Goal: Information Seeking & Learning: Learn about a topic

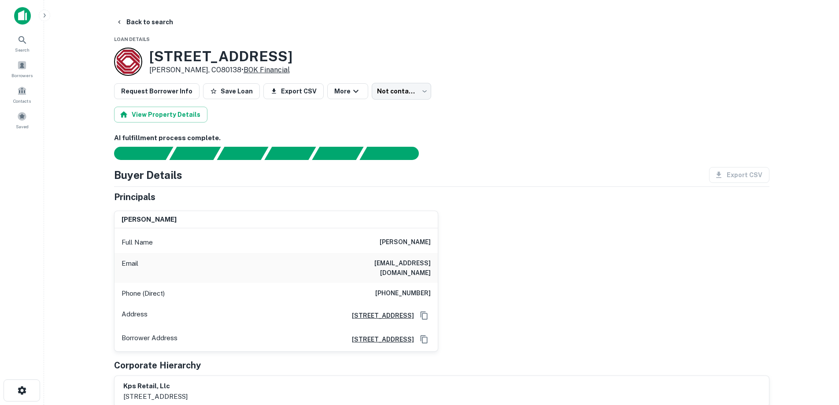
click at [248, 70] on link "BOK Financial" at bounding box center [267, 70] width 46 height 8
click at [26, 18] on img at bounding box center [22, 16] width 17 height 18
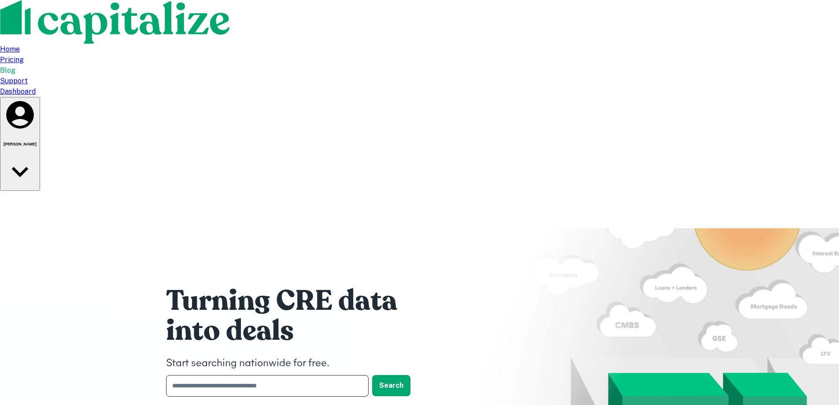
click at [251, 375] on input "text" at bounding box center [264, 386] width 196 height 22
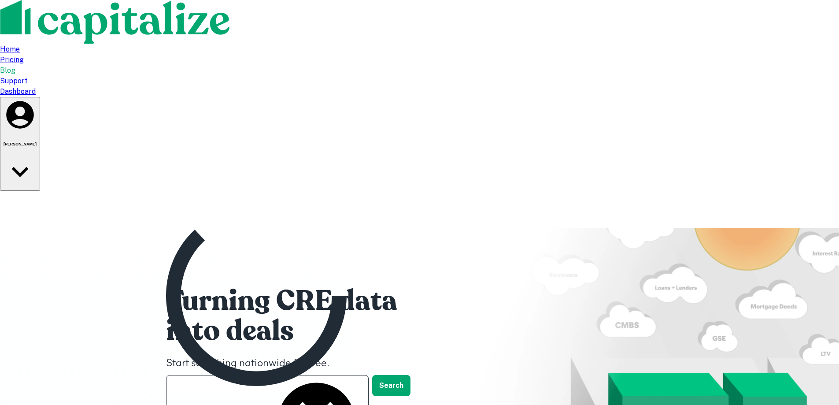
type input "*******"
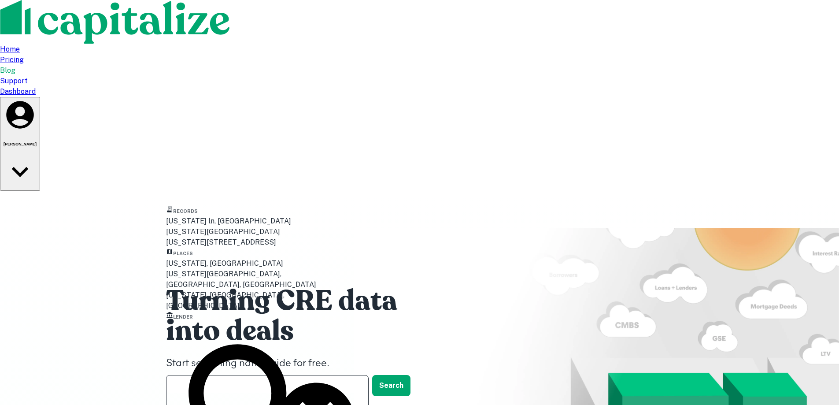
click at [211, 269] on div "Arizona, USA" at bounding box center [256, 263] width 181 height 11
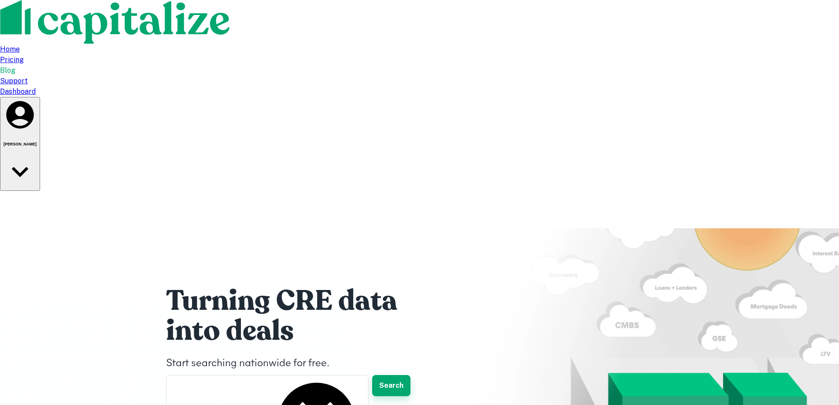
click at [404, 375] on button "Search" at bounding box center [391, 385] width 38 height 21
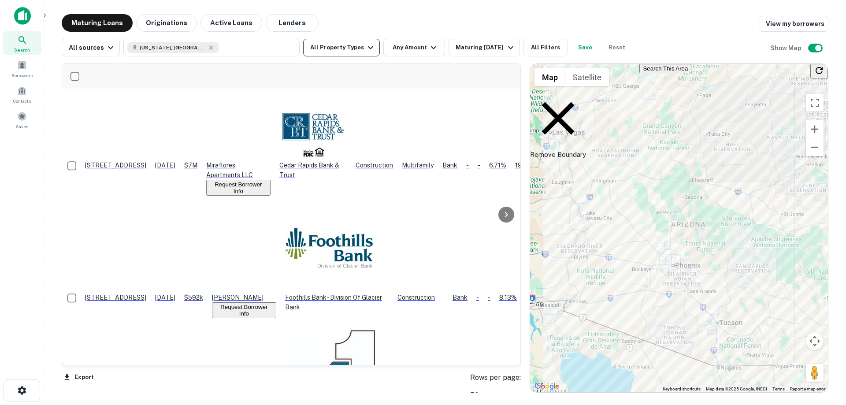
click at [349, 50] on button "All Property Types" at bounding box center [341, 48] width 77 height 18
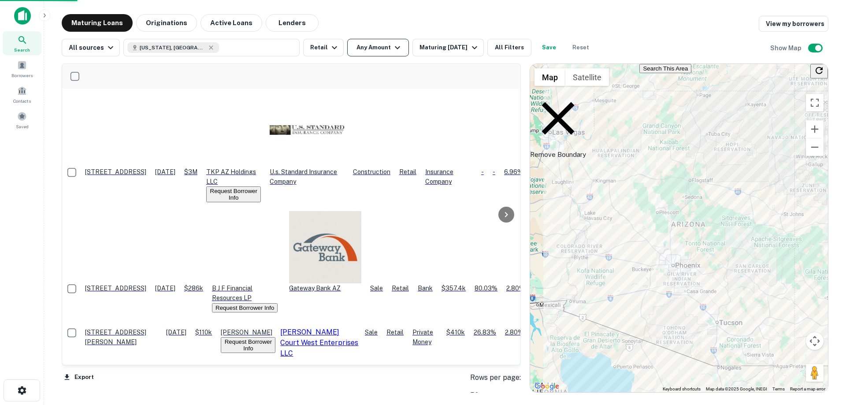
click at [381, 44] on button "Any Amount" at bounding box center [378, 48] width 62 height 18
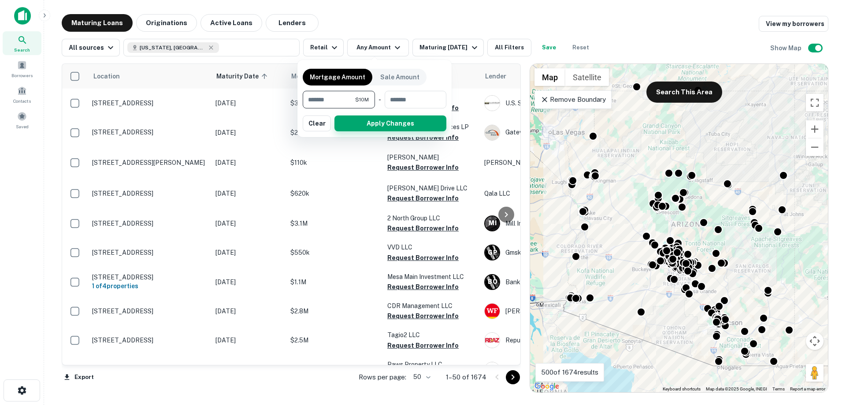
type input "********"
click at [377, 122] on button "Apply Changes" at bounding box center [390, 123] width 112 height 16
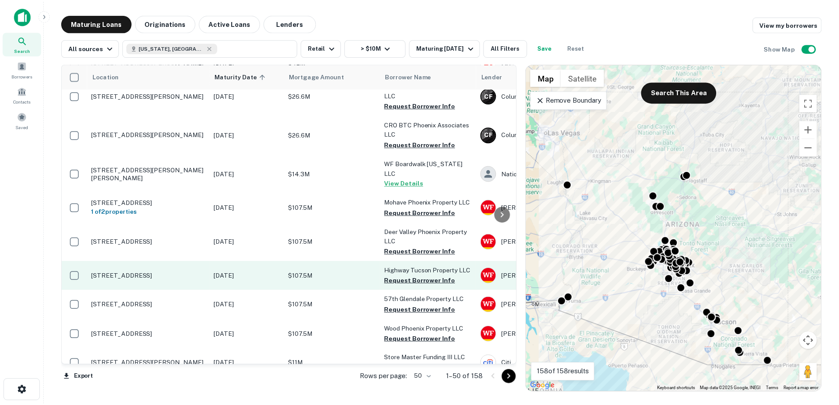
scroll to position [617, 0]
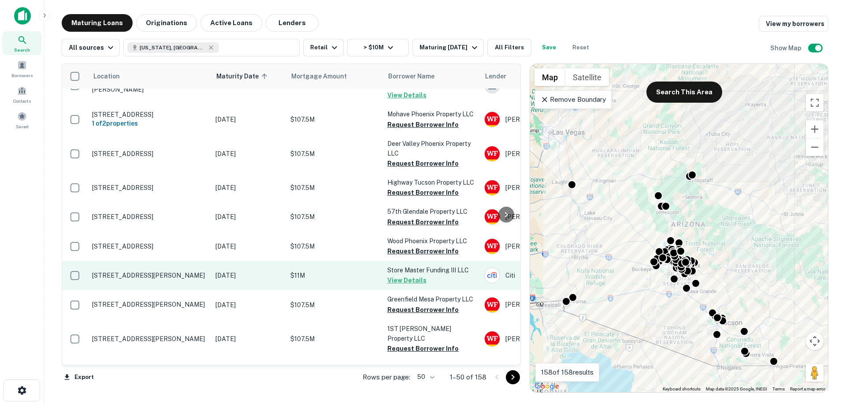
click at [127, 273] on p "[STREET_ADDRESS][PERSON_NAME]" at bounding box center [149, 275] width 115 height 8
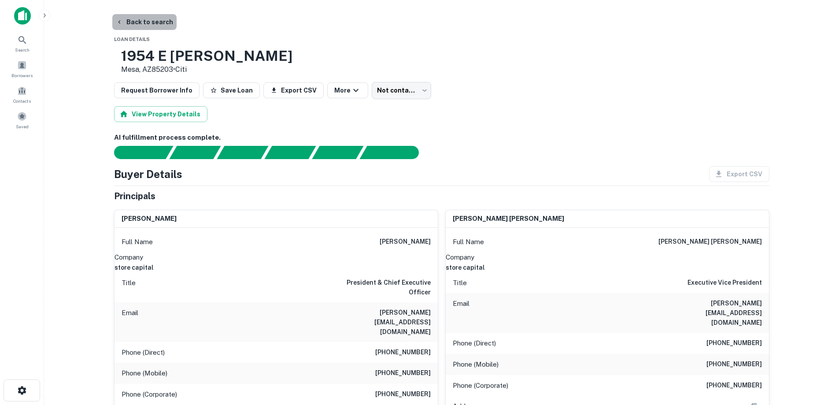
click at [144, 19] on button "Back to search" at bounding box center [144, 22] width 64 height 16
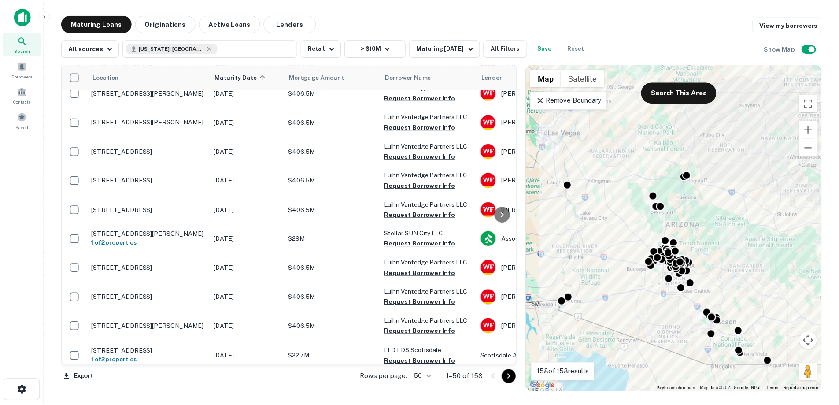
scroll to position [1282, 0]
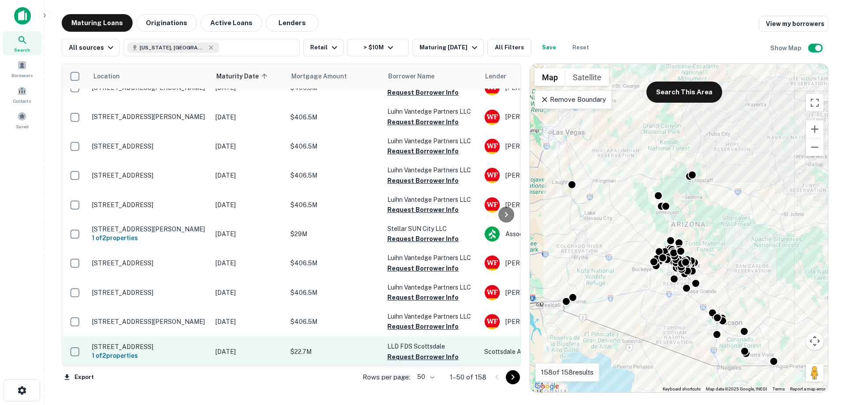
click at [188, 343] on p "14644 N 74th St Scottsdale, AZ85260" at bounding box center [149, 347] width 115 height 8
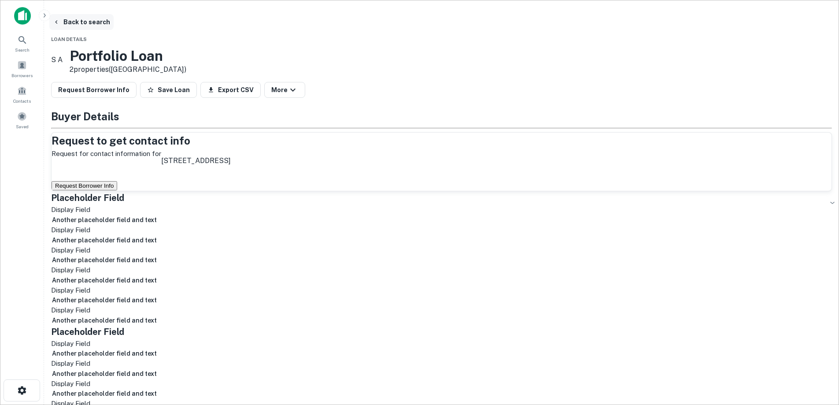
click at [114, 20] on button "Back to search" at bounding box center [81, 22] width 64 height 16
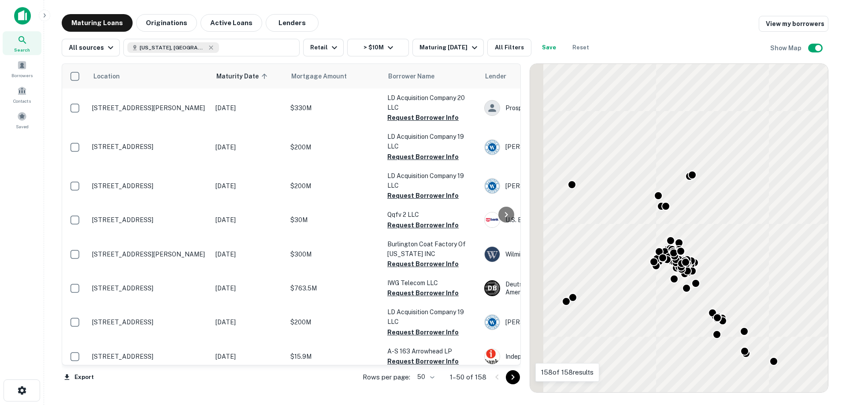
scroll to position [1282, 0]
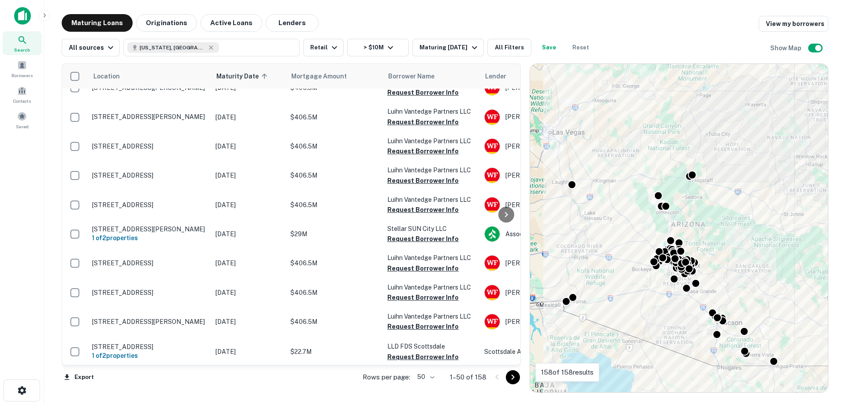
click at [514, 378] on icon "Go to next page" at bounding box center [512, 377] width 11 height 11
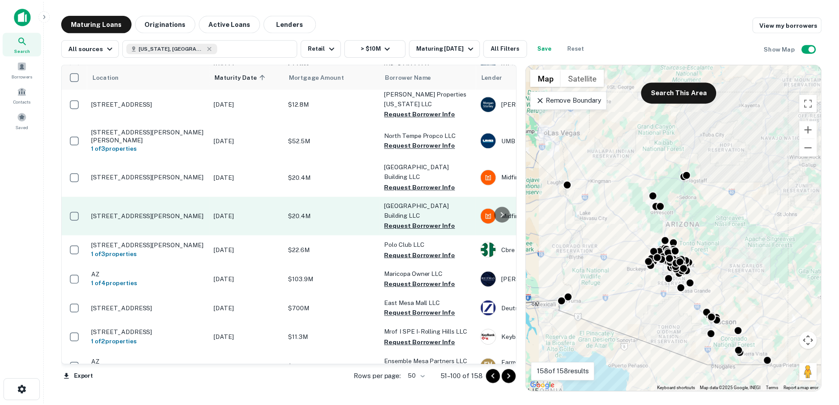
scroll to position [841, 0]
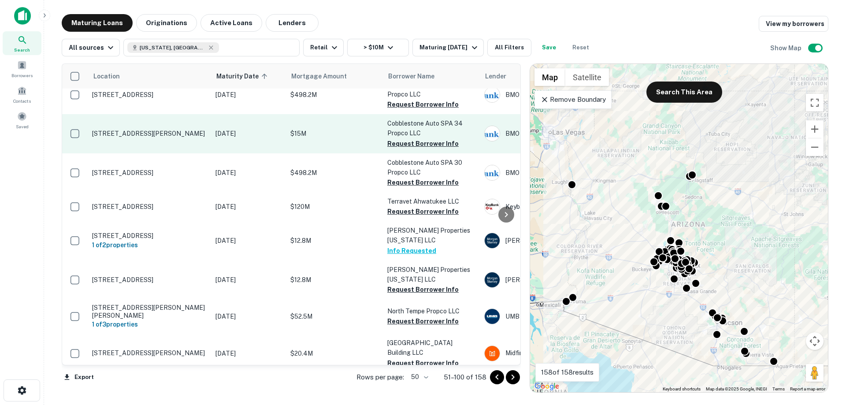
click at [187, 129] on p "2297 S Val Vista Dr Gilbert, AZ85295" at bounding box center [149, 133] width 115 height 8
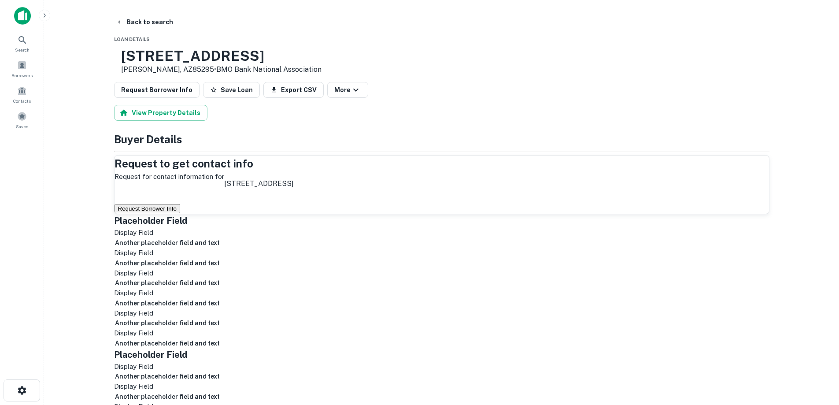
scroll to position [88, 0]
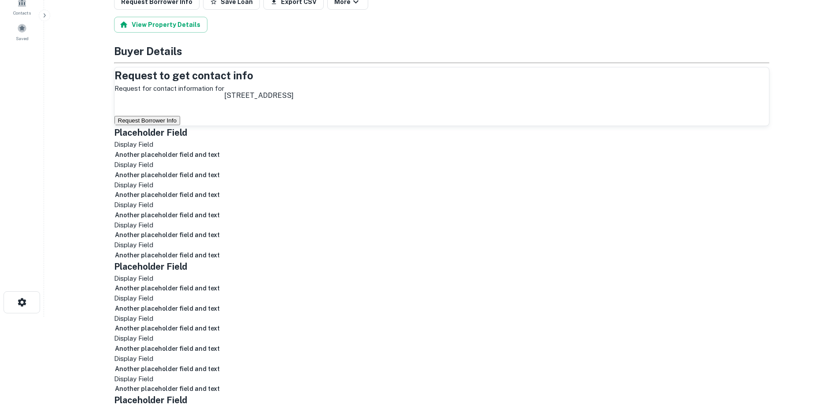
drag, startPoint x: 754, startPoint y: 370, endPoint x: 582, endPoint y: 300, distance: 186.1
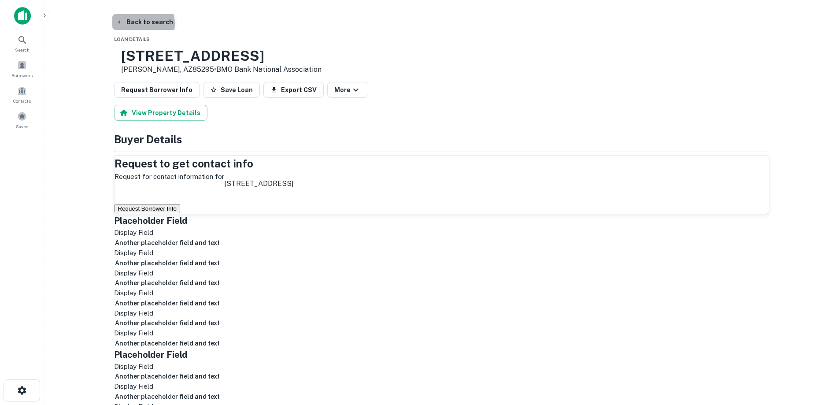
click at [141, 24] on button "Back to search" at bounding box center [144, 22] width 64 height 16
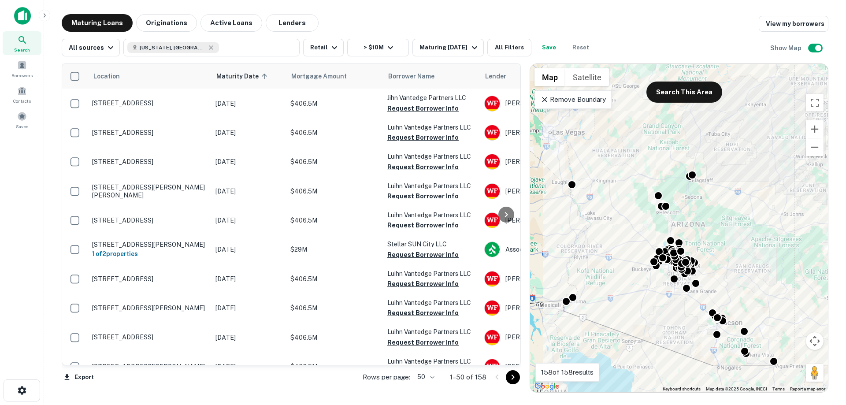
scroll to position [1282, 0]
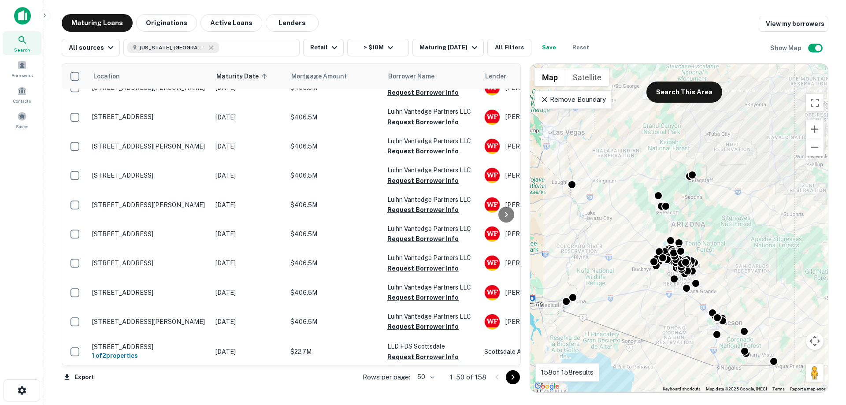
click at [512, 381] on icon "Go to next page" at bounding box center [512, 377] width 11 height 11
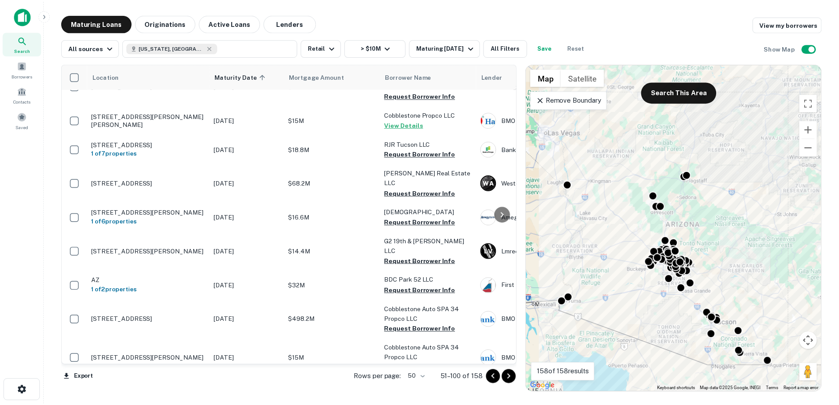
scroll to position [396, 0]
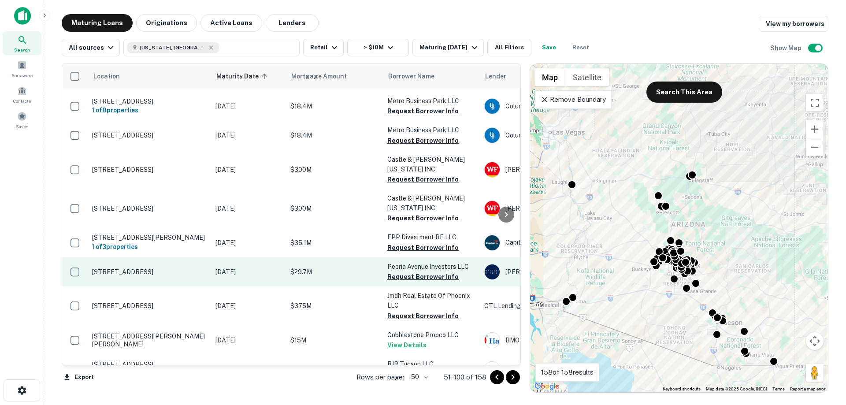
click at [302, 267] on p "$29.7M" at bounding box center [334, 272] width 88 height 10
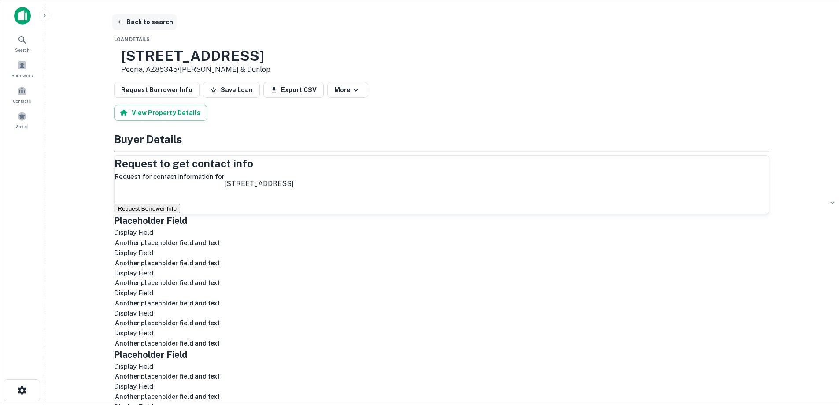
click at [138, 21] on button "Back to search" at bounding box center [144, 22] width 64 height 16
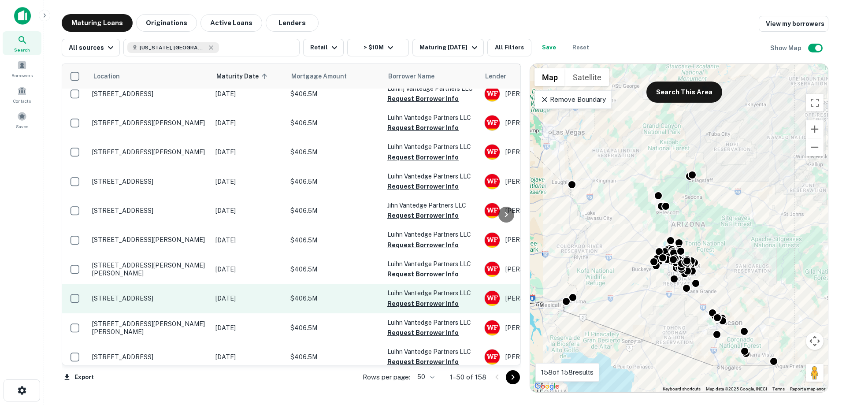
scroll to position [1233, 0]
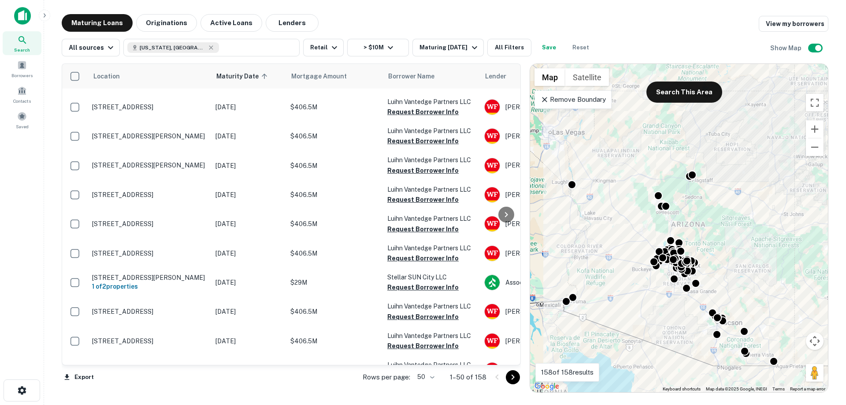
click at [515, 381] on icon "Go to next page" at bounding box center [512, 377] width 11 height 11
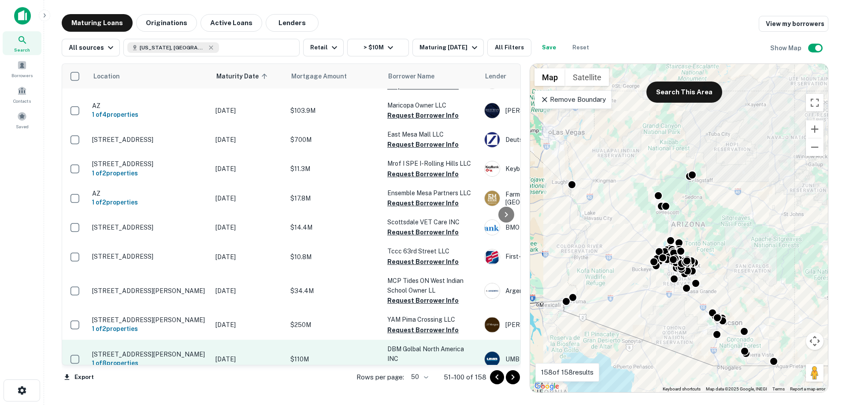
scroll to position [1318, 0]
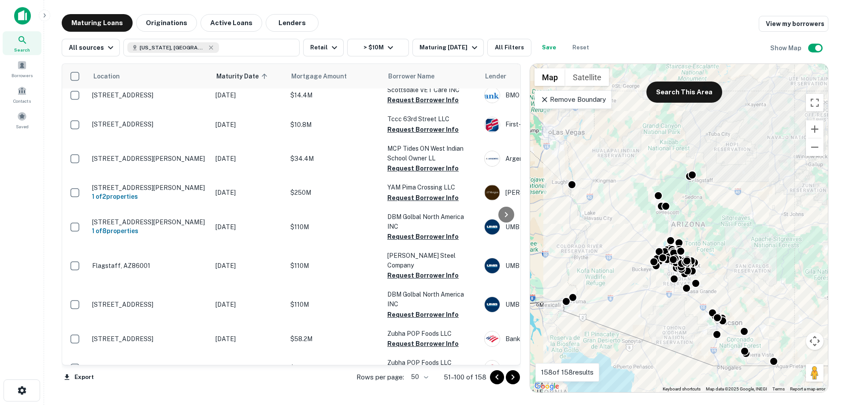
click at [515, 381] on icon "Go to next page" at bounding box center [512, 377] width 11 height 11
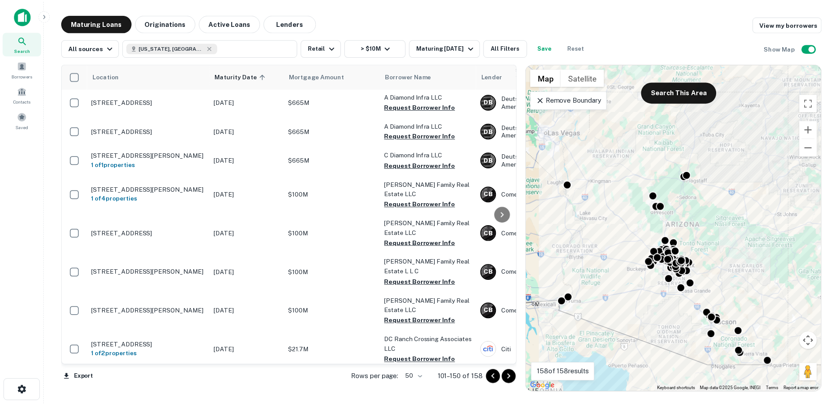
scroll to position [440, 0]
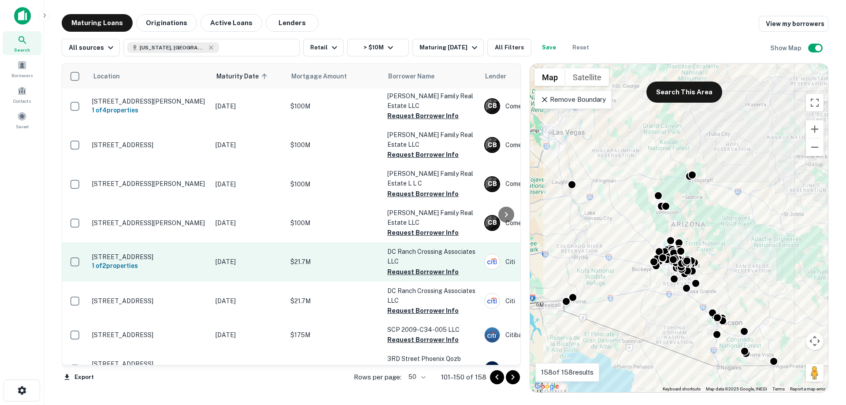
click at [186, 253] on p "18241 N Pima Rd Scottsdale, AZ85255" at bounding box center [149, 257] width 115 height 8
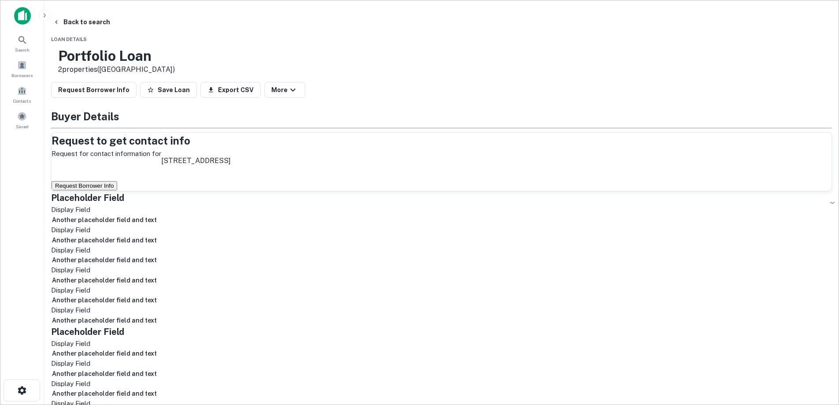
click at [117, 188] on button "Request Borrower Info" at bounding box center [85, 185] width 66 height 9
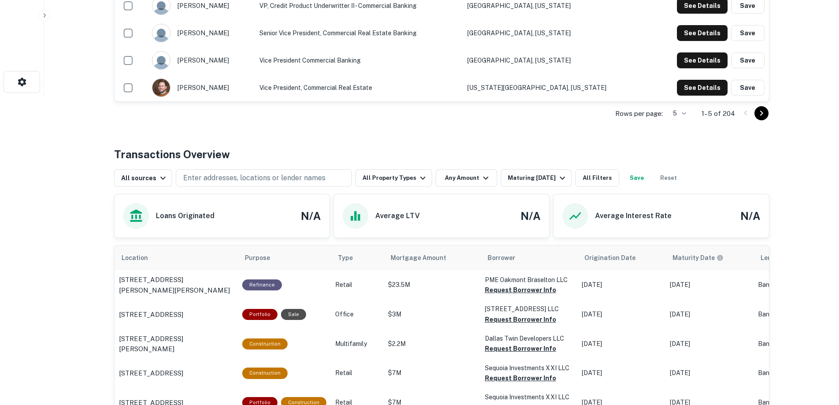
scroll to position [352, 0]
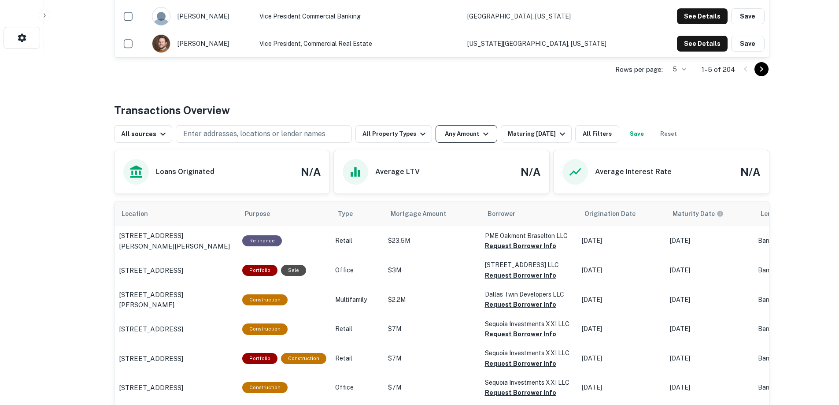
click at [468, 133] on button "Any Amount" at bounding box center [467, 134] width 62 height 18
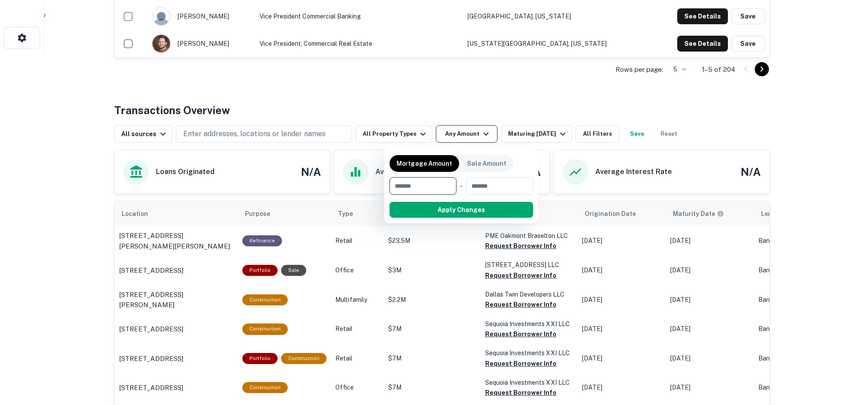
click at [468, 133] on div at bounding box center [423, 202] width 846 height 405
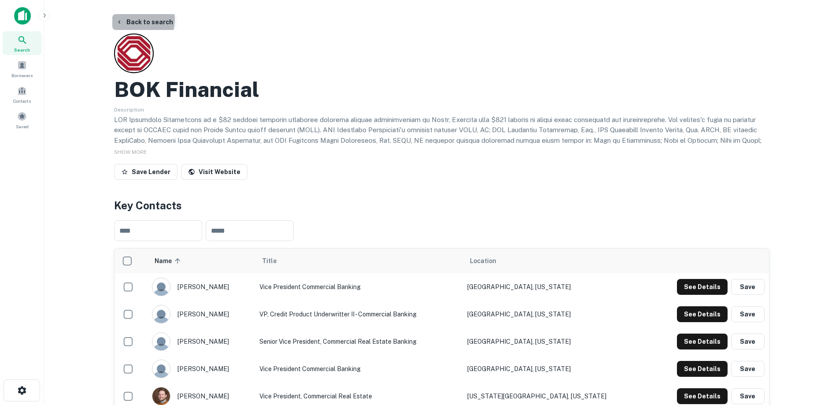
click at [134, 19] on button "Back to search" at bounding box center [144, 22] width 64 height 16
click at [21, 20] on img at bounding box center [22, 16] width 17 height 18
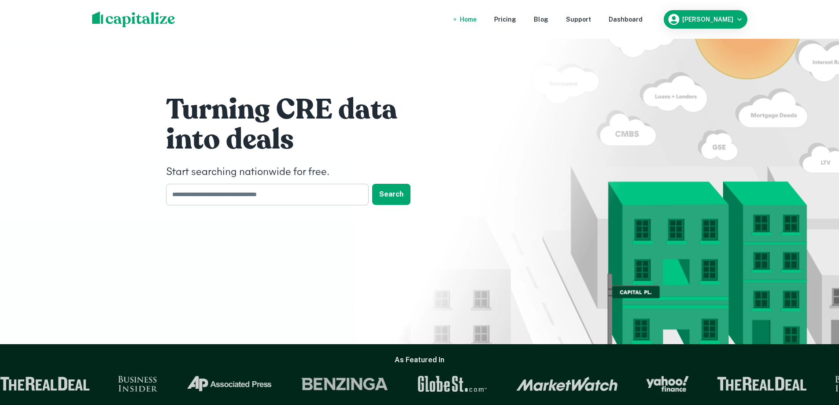
click at [259, 196] on input "text" at bounding box center [264, 195] width 196 height 22
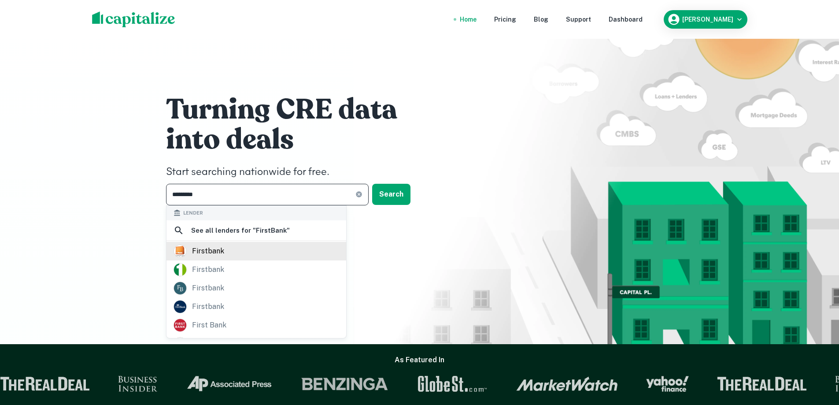
type input "*********"
click at [273, 249] on div "firstbank" at bounding box center [257, 250] width 166 height 13
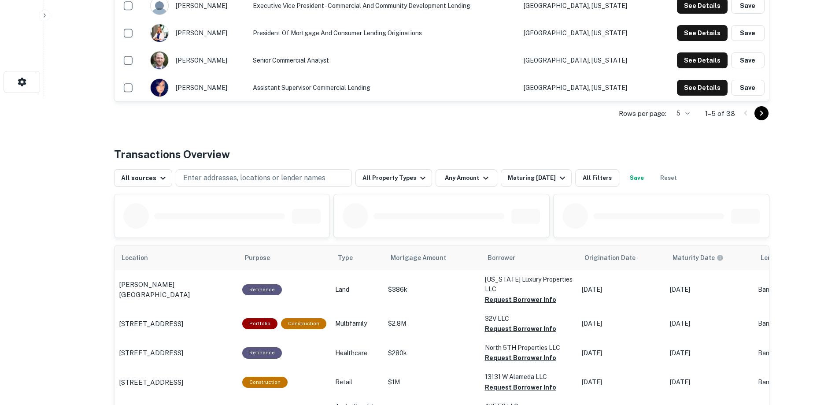
scroll to position [264, 0]
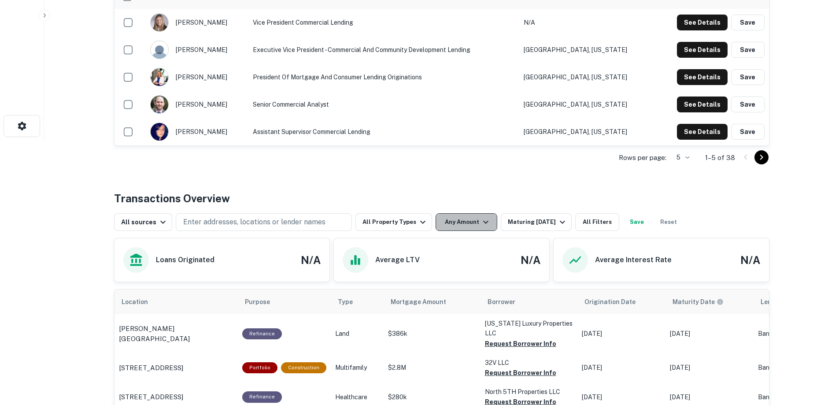
click at [470, 219] on button "Any Amount" at bounding box center [467, 222] width 62 height 18
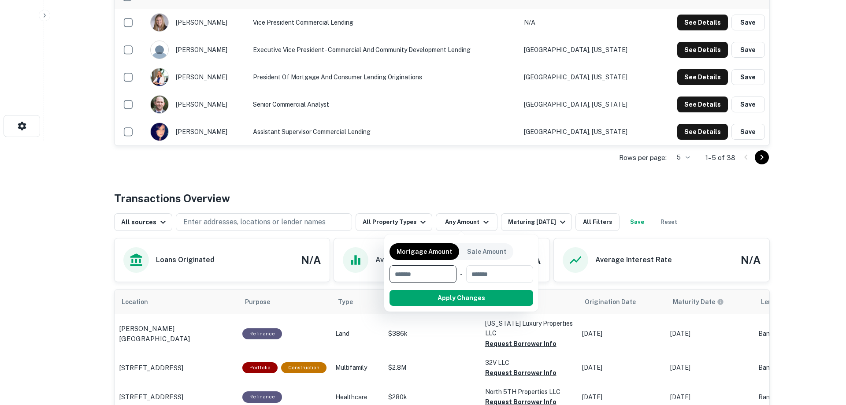
click at [486, 207] on div at bounding box center [423, 202] width 846 height 405
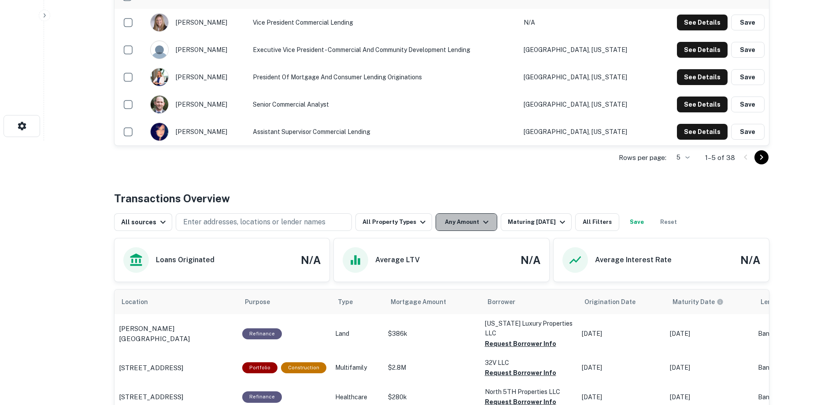
click at [472, 221] on button "Any Amount" at bounding box center [467, 222] width 62 height 18
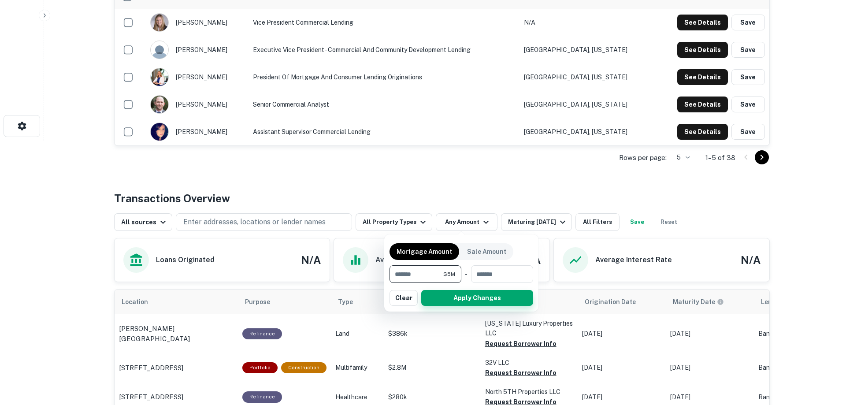
type input "*******"
click at [485, 292] on button "Apply Changes" at bounding box center [477, 298] width 112 height 16
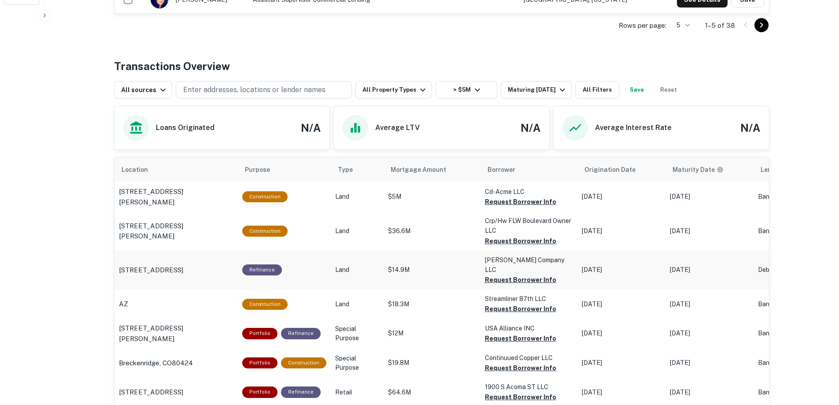
scroll to position [352, 0]
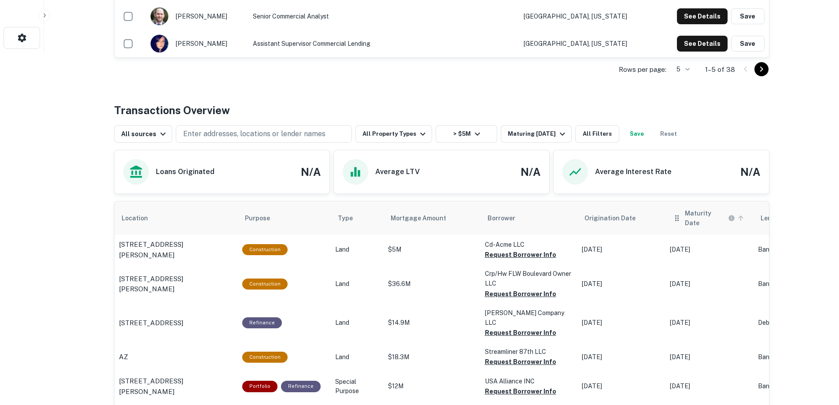
click at [738, 215] on icon "scrollable content" at bounding box center [740, 217] width 5 height 5
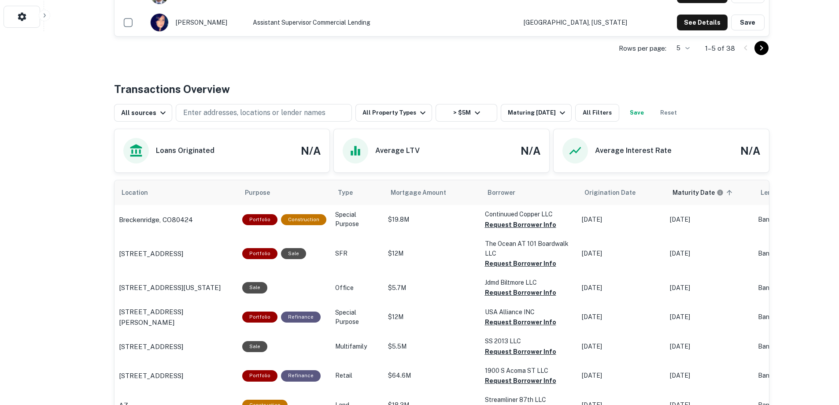
scroll to position [329, 0]
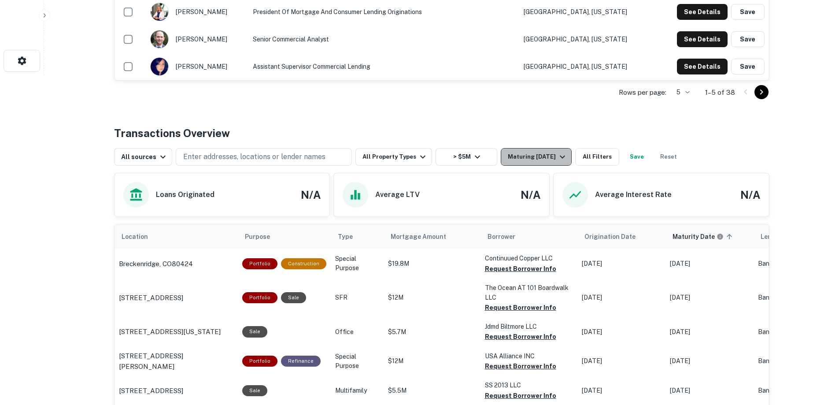
click at [557, 162] on icon "button" at bounding box center [562, 156] width 11 height 11
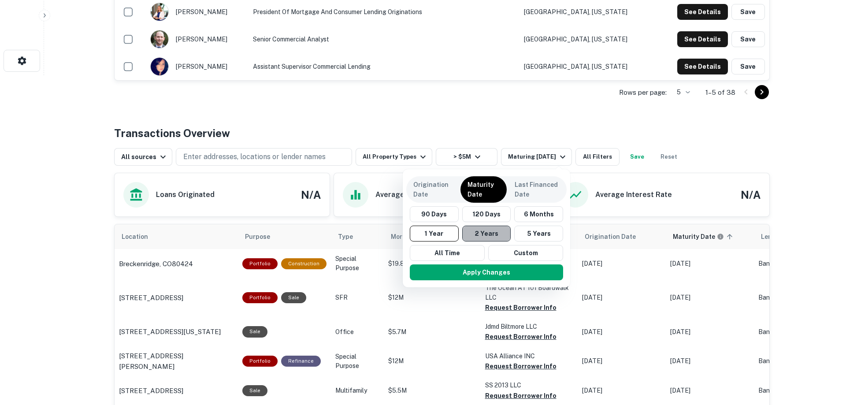
click at [497, 227] on button "2 Years" at bounding box center [486, 233] width 49 height 16
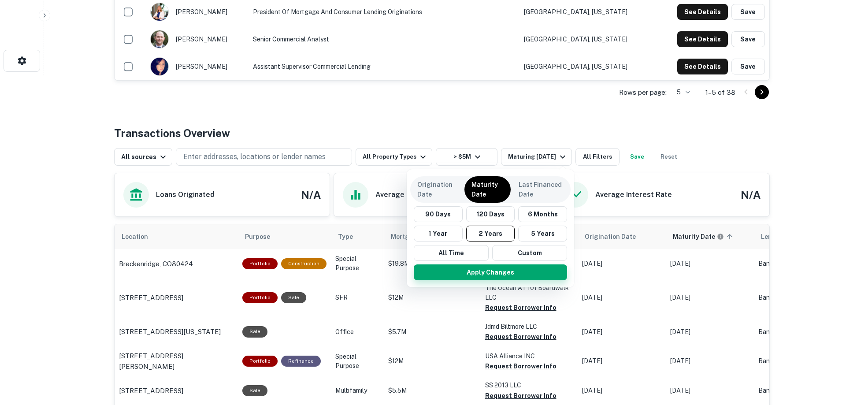
click at [527, 270] on button "Apply Changes" at bounding box center [490, 272] width 153 height 16
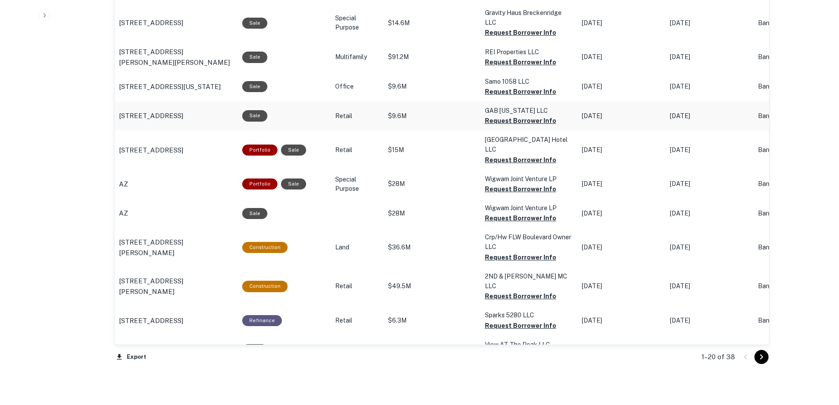
scroll to position [902, 0]
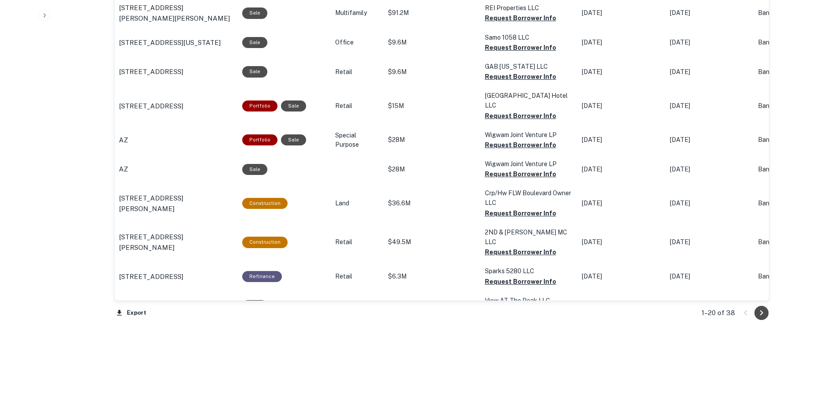
click at [765, 313] on icon "Go to next page" at bounding box center [761, 312] width 11 height 11
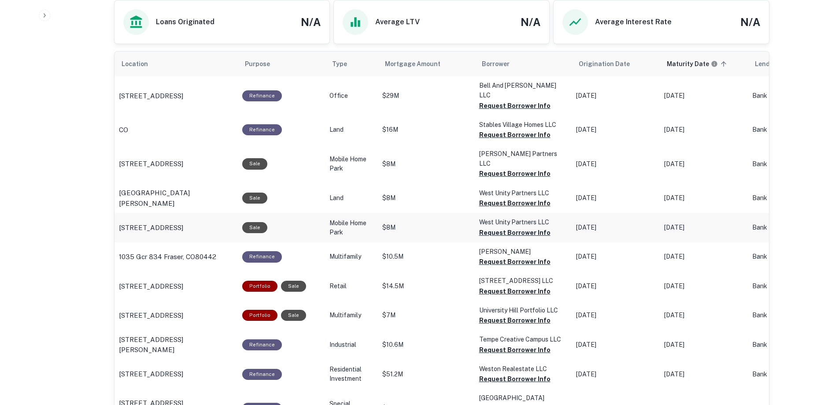
scroll to position [326, 0]
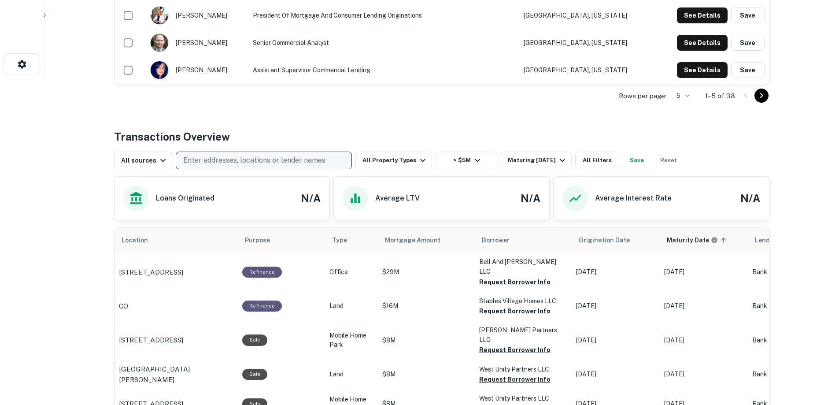
click at [271, 156] on p "Enter addresses, locations or lender names" at bounding box center [254, 160] width 142 height 11
type input "********"
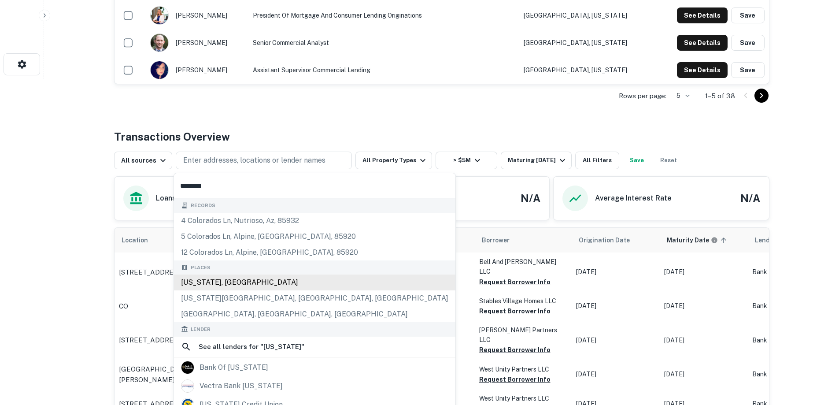
click at [232, 280] on div "Records 4 colorados ln, nutrioso, az, 85932 5 colorados ln, alpine, az, 85920 1…" at bounding box center [314, 370] width 281 height 345
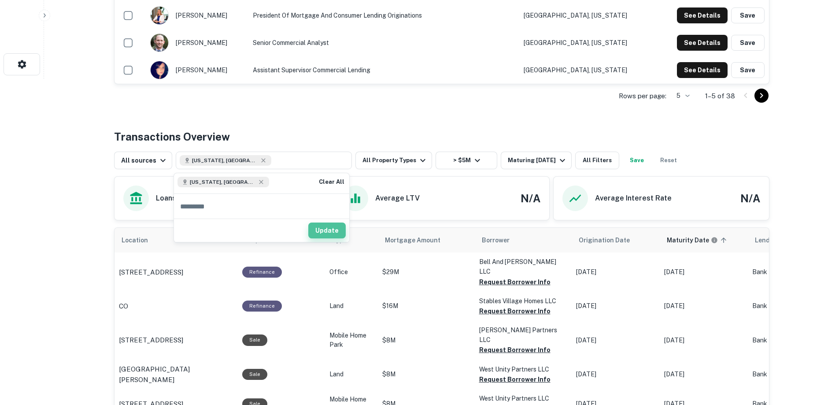
click at [330, 232] on button "Update" at bounding box center [326, 230] width 37 height 16
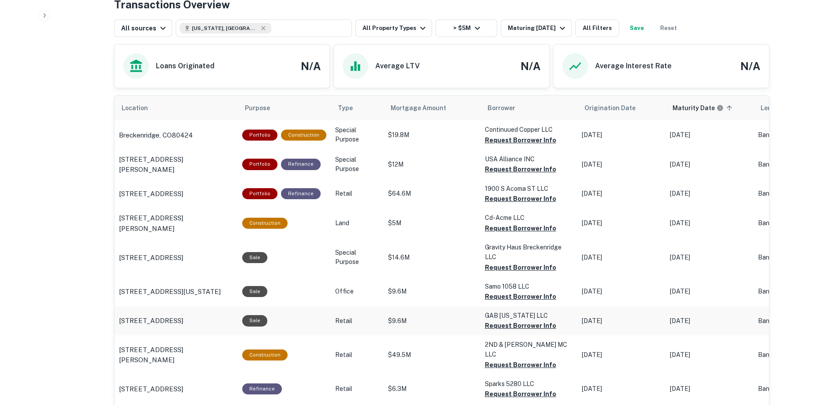
scroll to position [502, 0]
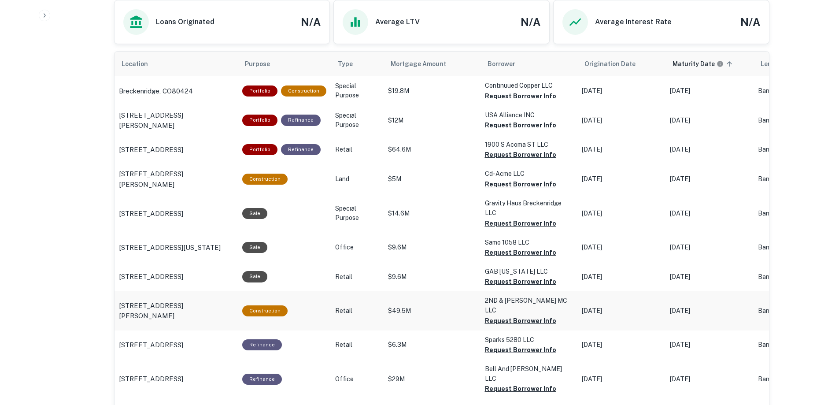
click at [335, 308] on p "Retail" at bounding box center [357, 310] width 44 height 9
click at [196, 303] on p "159 Adams St Denver, CO80206" at bounding box center [176, 310] width 115 height 21
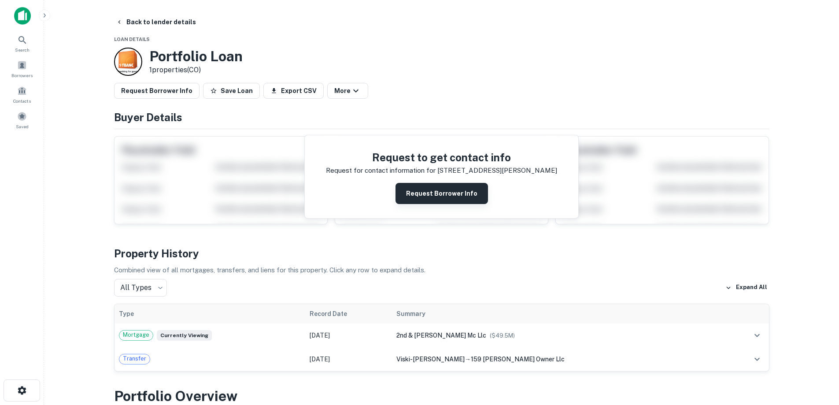
click at [451, 198] on button "Request Borrower Info" at bounding box center [441, 193] width 92 height 21
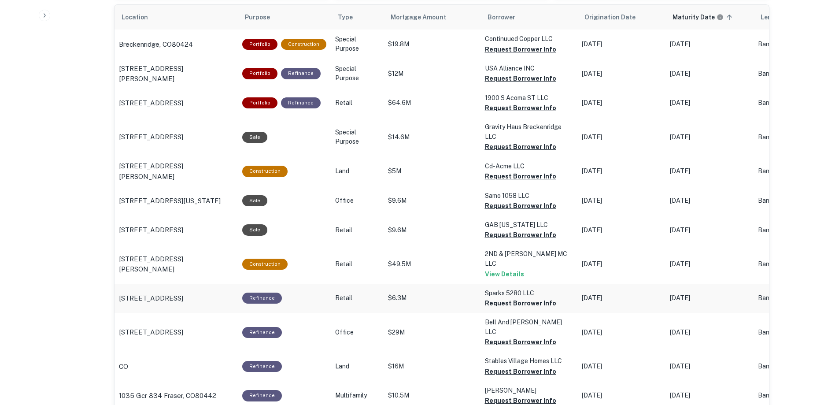
scroll to position [593, 0]
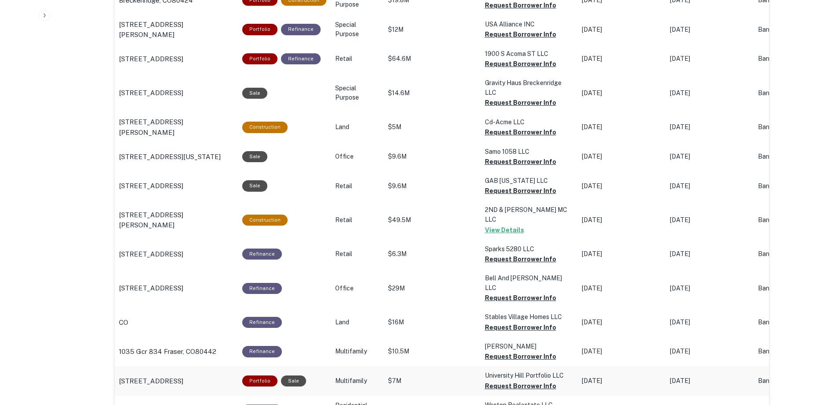
click at [430, 376] on p "$7M" at bounding box center [432, 380] width 88 height 9
click at [183, 376] on p "[STREET_ADDRESS]" at bounding box center [151, 381] width 64 height 11
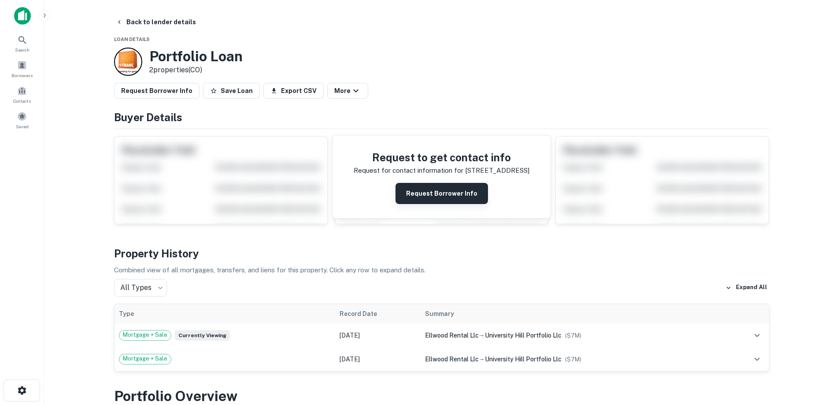
click at [459, 192] on button "Request Borrower Info" at bounding box center [441, 193] width 92 height 21
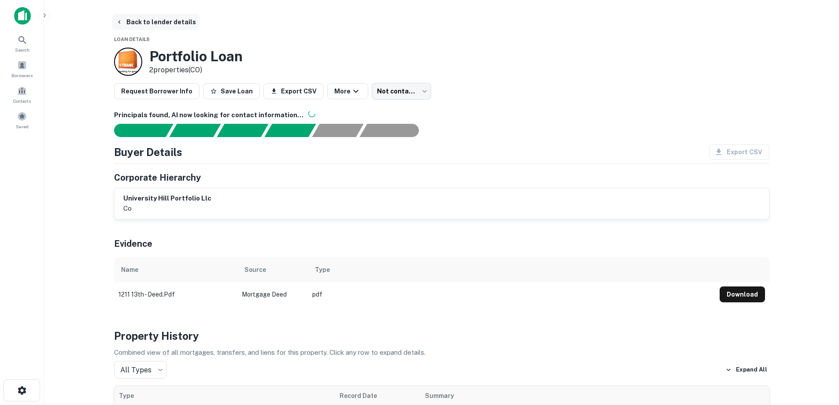
click at [146, 18] on button "Back to lender details" at bounding box center [155, 22] width 87 height 16
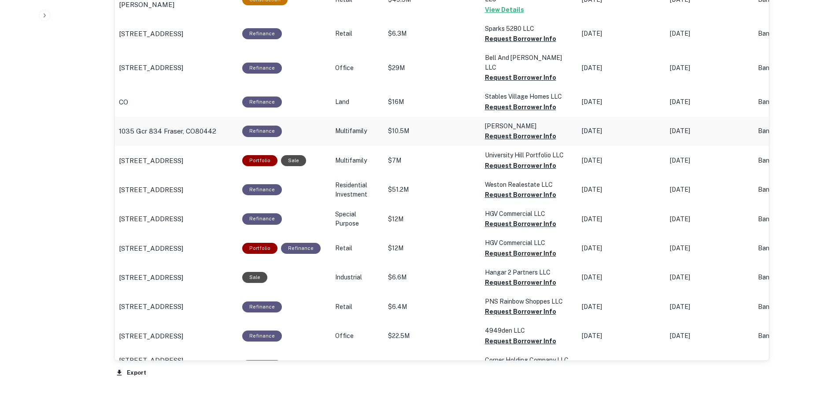
scroll to position [857, 0]
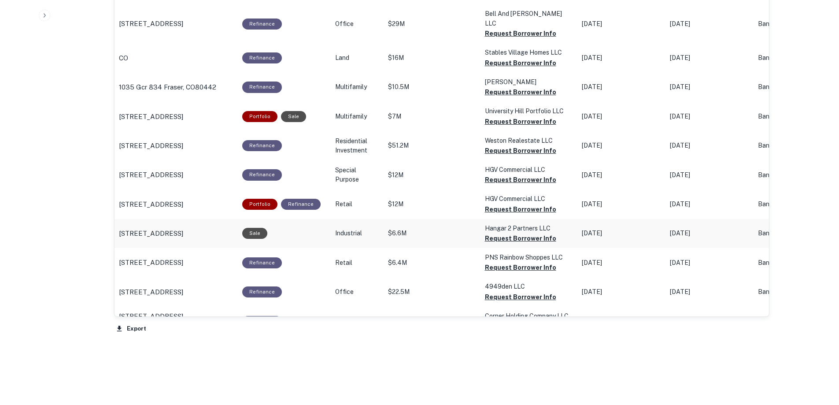
click at [406, 229] on p "$6.6M" at bounding box center [432, 233] width 88 height 9
click at [169, 228] on p "7581 E Academy Blvd Denver, CO80230" at bounding box center [151, 233] width 64 height 11
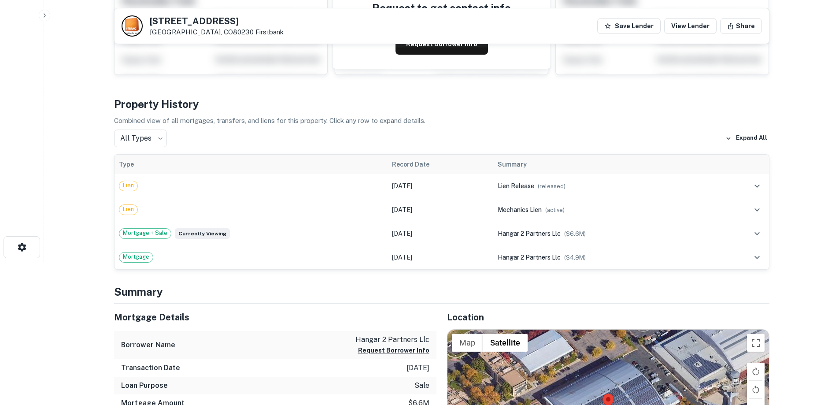
scroll to position [11, 0]
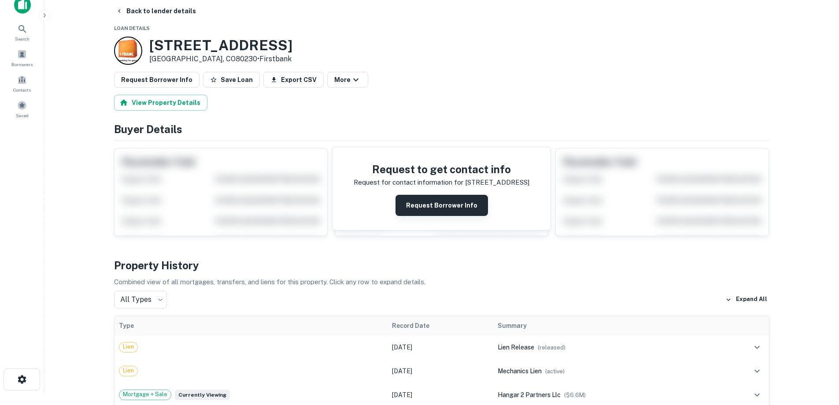
click at [454, 202] on button "Request Borrower Info" at bounding box center [441, 205] width 92 height 21
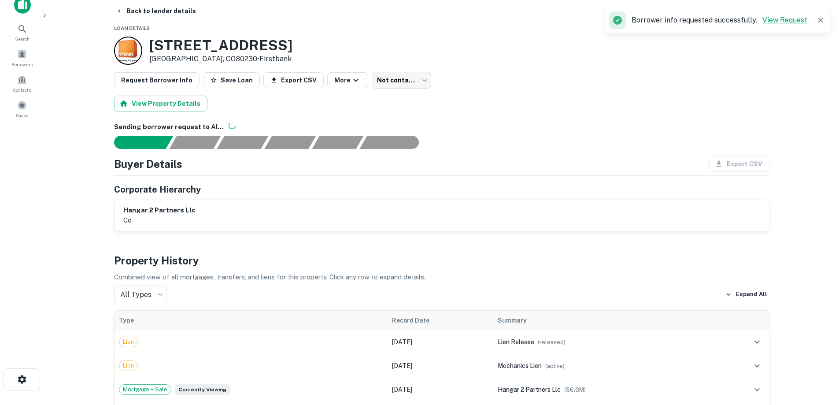
click at [799, 21] on link "View Request" at bounding box center [784, 20] width 45 height 8
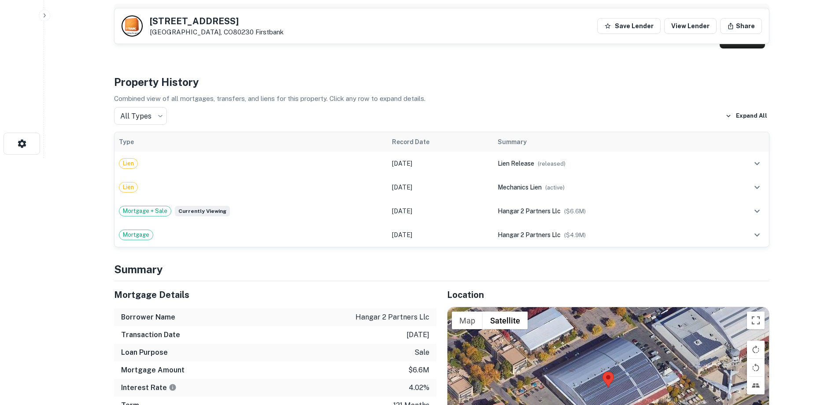
scroll to position [335, 0]
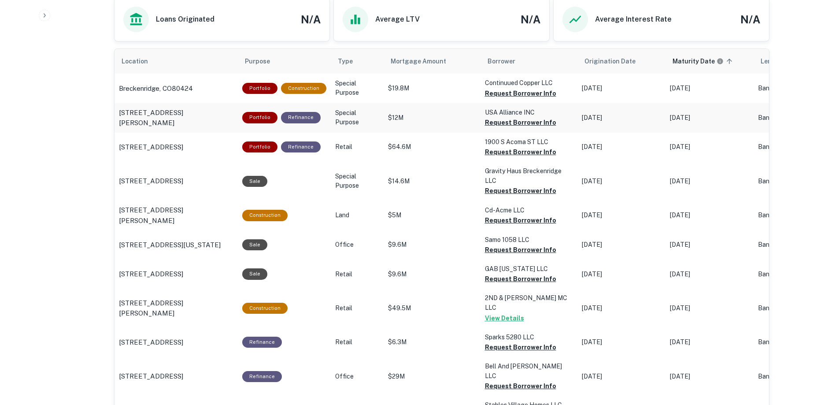
scroll to position [549, 0]
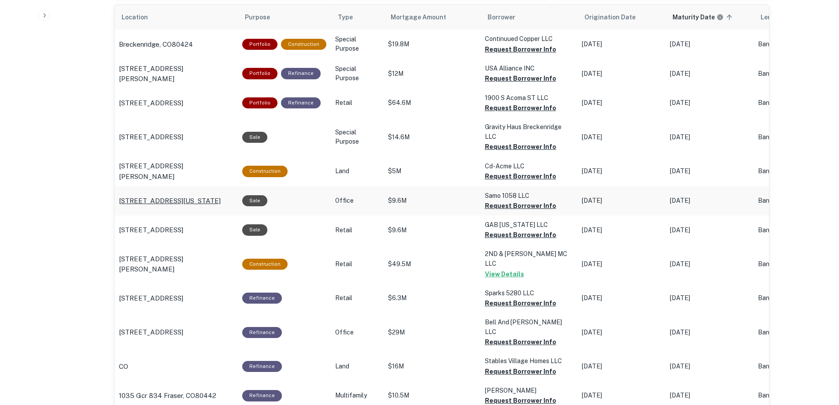
click at [202, 203] on p "[STREET_ADDRESS][US_STATE]" at bounding box center [170, 201] width 102 height 11
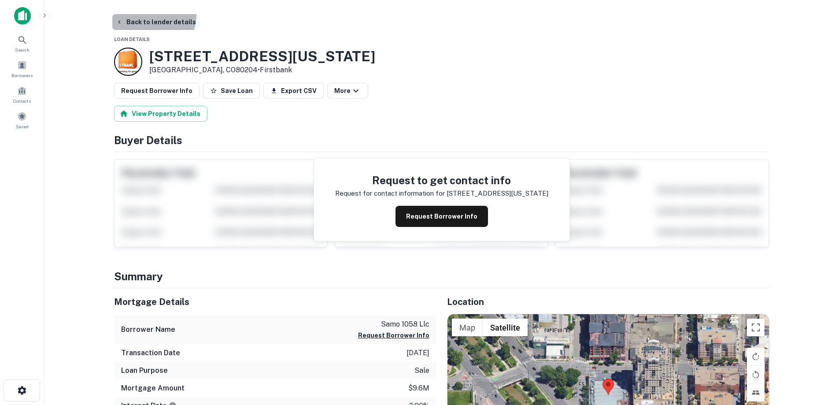
click at [144, 14] on button "Back to lender details" at bounding box center [155, 22] width 87 height 16
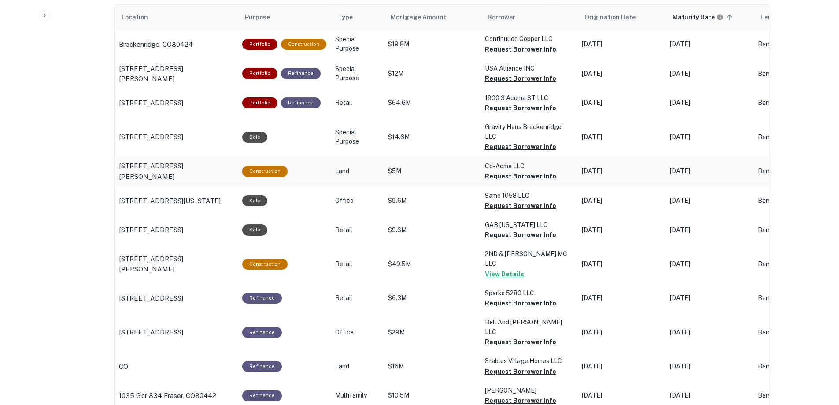
scroll to position [505, 0]
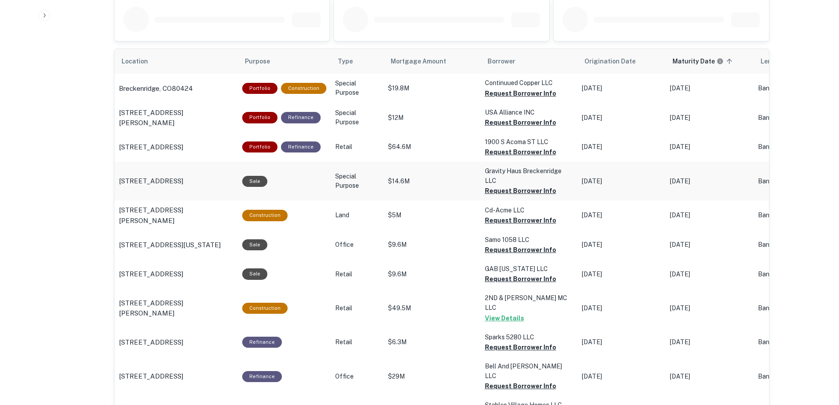
click at [504, 172] on p "Gravity Haus Breckenridge LLC" at bounding box center [529, 175] width 88 height 19
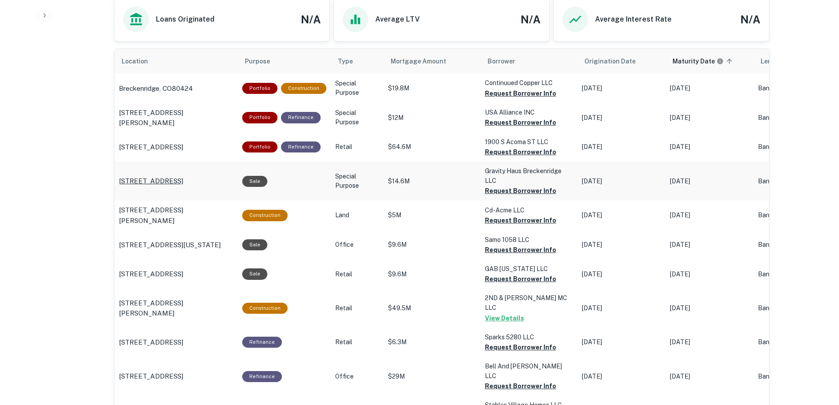
click at [161, 178] on p "[STREET_ADDRESS]" at bounding box center [151, 181] width 64 height 11
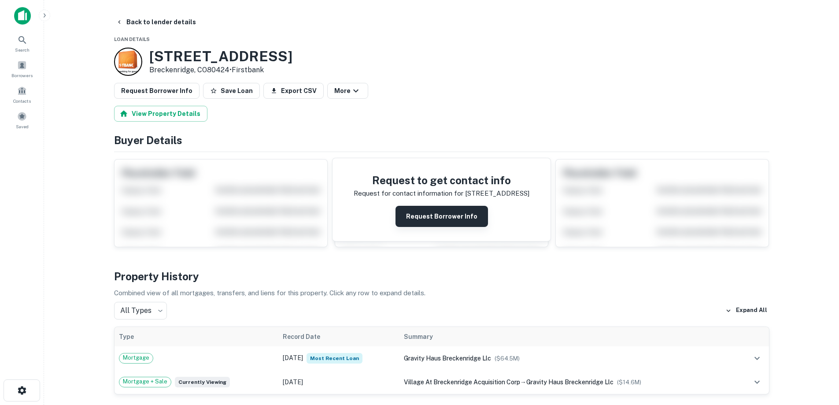
click at [450, 220] on button "Request Borrower Info" at bounding box center [441, 216] width 92 height 21
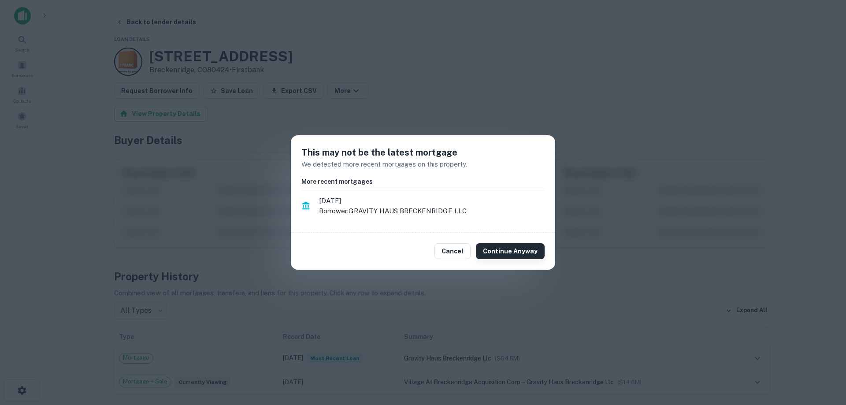
click at [525, 254] on button "Continue Anyway" at bounding box center [510, 251] width 69 height 16
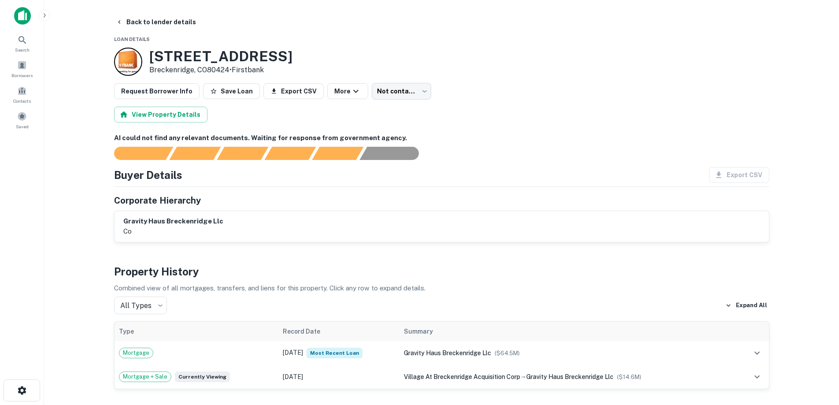
scroll to position [88, 0]
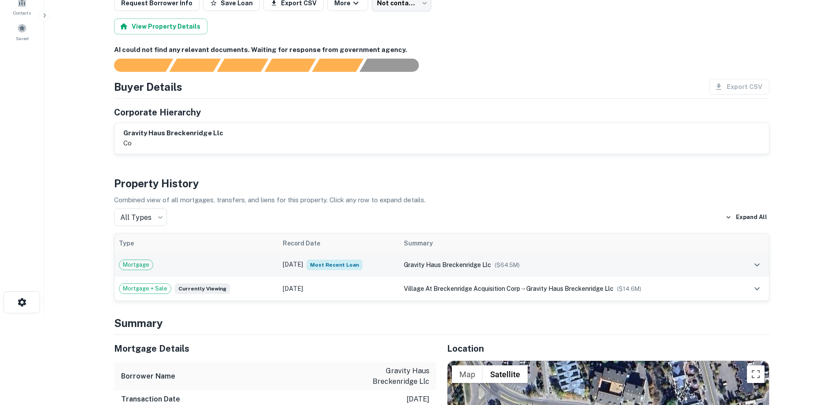
click at [418, 264] on span "gravity haus breckenridge llc" at bounding box center [447, 264] width 87 height 7
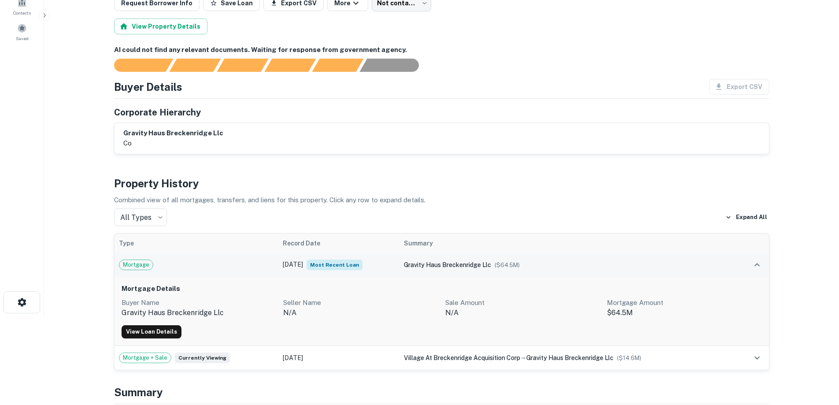
scroll to position [264, 0]
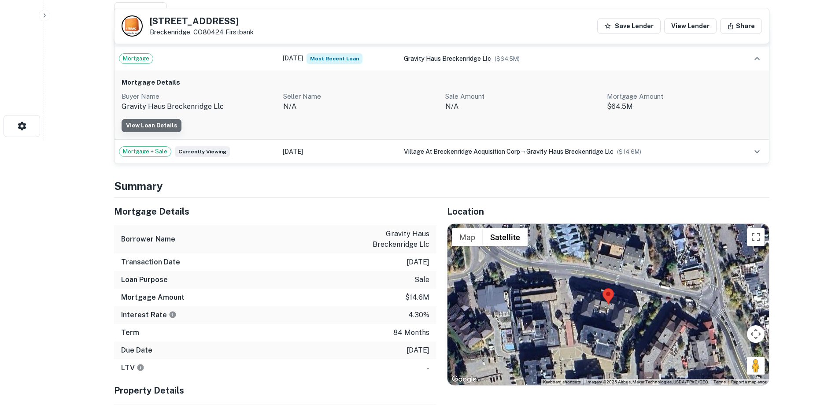
click at [156, 122] on link "View Loan Details" at bounding box center [152, 125] width 60 height 13
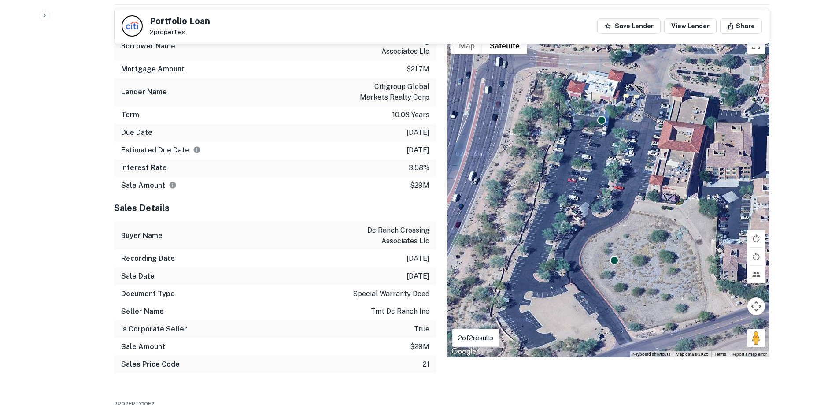
scroll to position [749, 0]
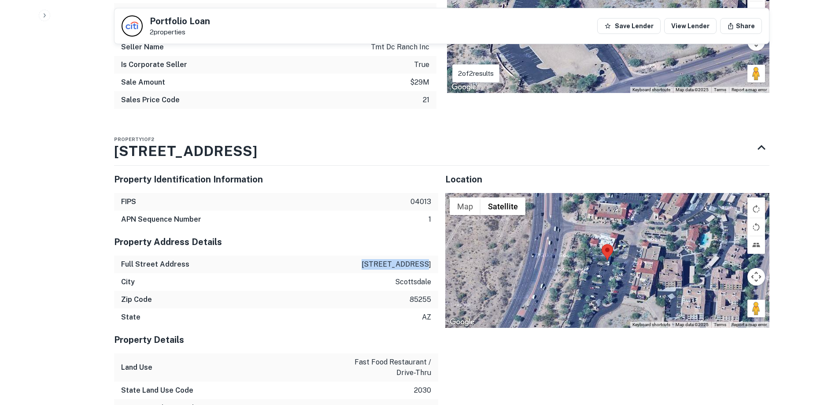
drag, startPoint x: 435, startPoint y: 264, endPoint x: 373, endPoint y: 261, distance: 62.2
click at [373, 261] on div "Full Street Address 18241 n pima rd" at bounding box center [276, 264] width 324 height 18
copy p "18241 n pima rd"
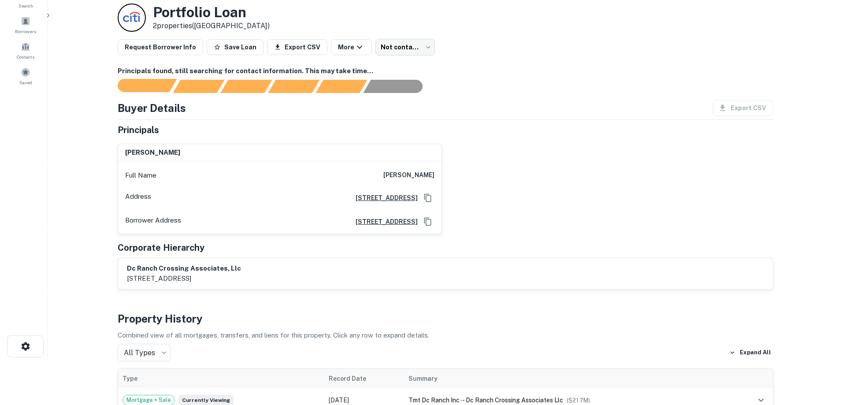
scroll to position [0, 0]
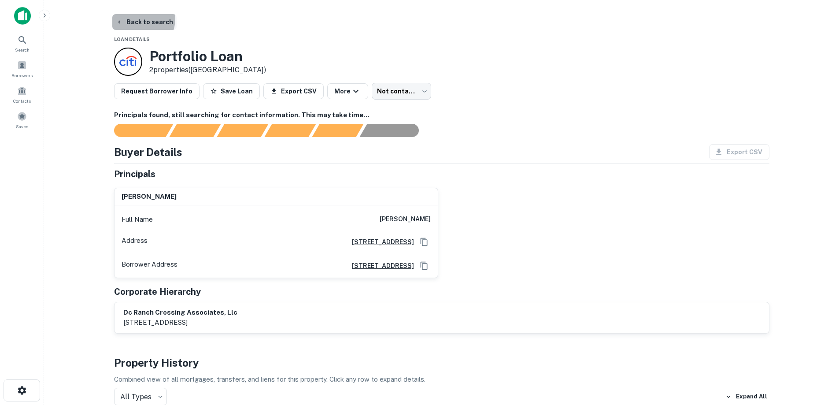
click at [135, 18] on button "Back to search" at bounding box center [144, 22] width 64 height 16
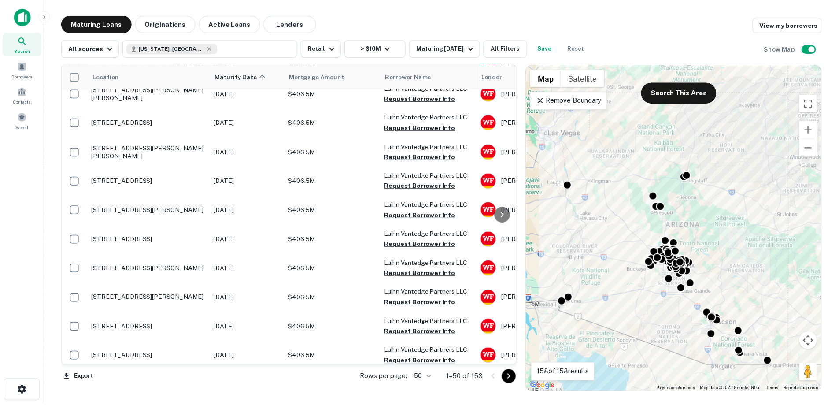
scroll to position [1282, 0]
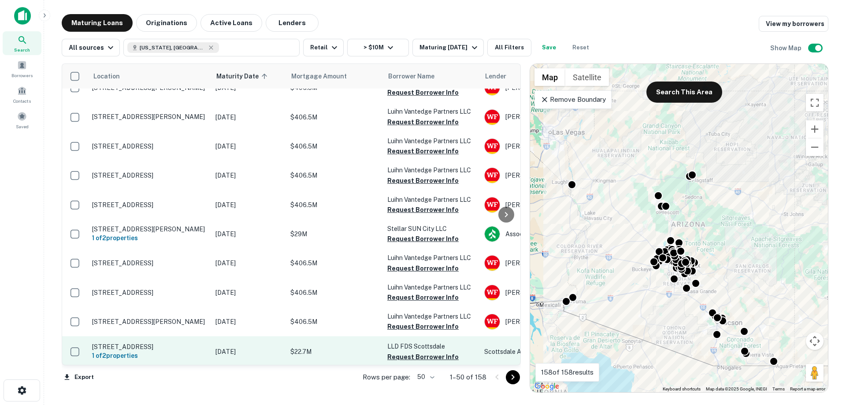
click at [365, 347] on p "$22.7M" at bounding box center [334, 352] width 88 height 10
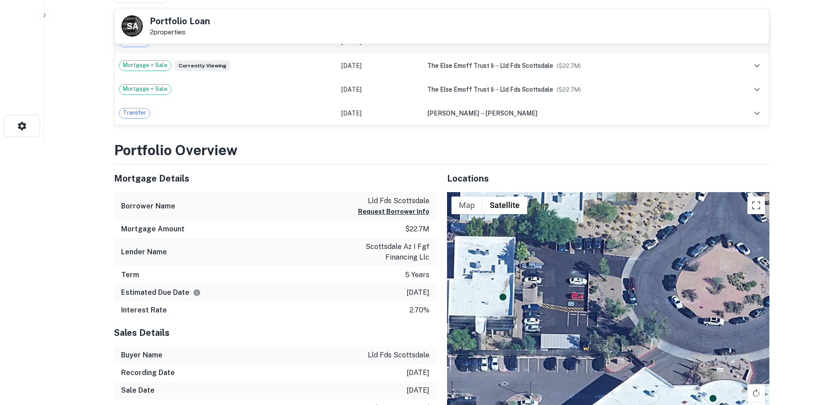
scroll to position [440, 0]
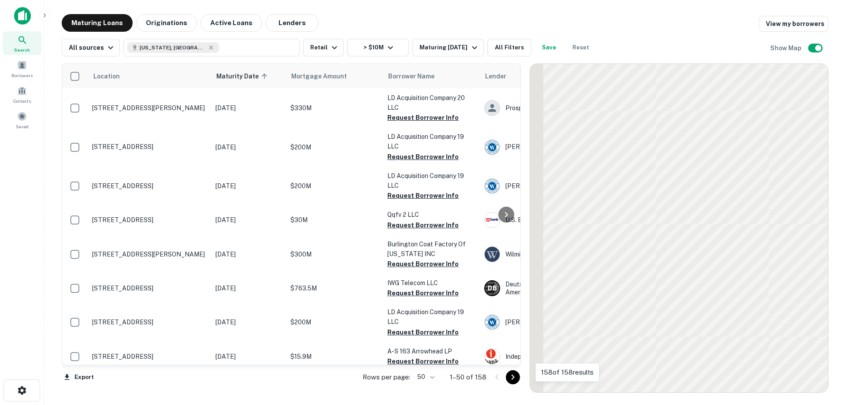
click at [512, 375] on icon "Go to next page" at bounding box center [512, 377] width 11 height 11
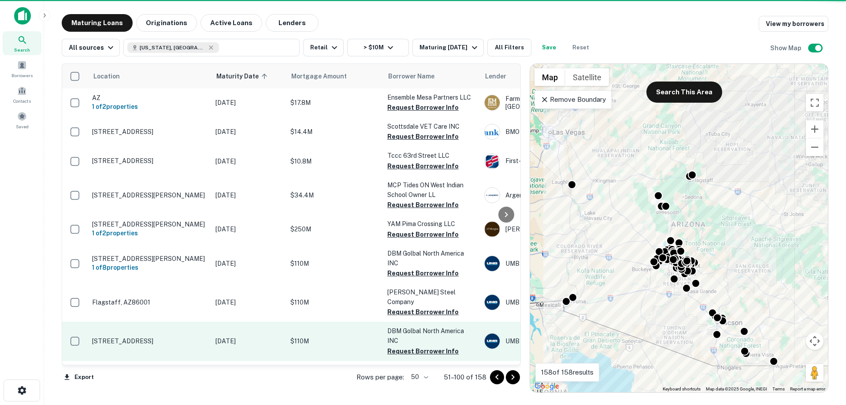
scroll to position [1318, 0]
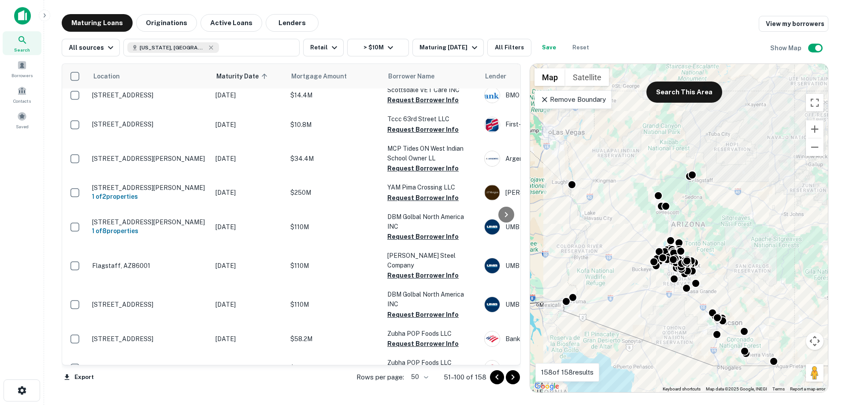
click at [511, 377] on icon "Go to next page" at bounding box center [512, 377] width 11 height 11
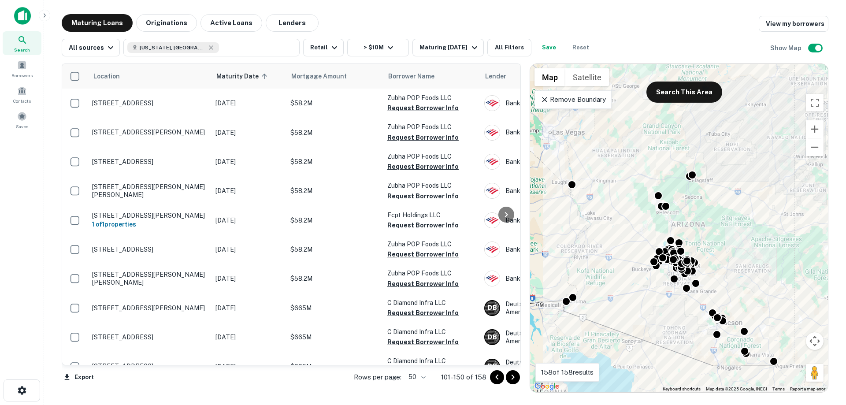
click at [321, 166] on p "$58.2M" at bounding box center [334, 162] width 88 height 10
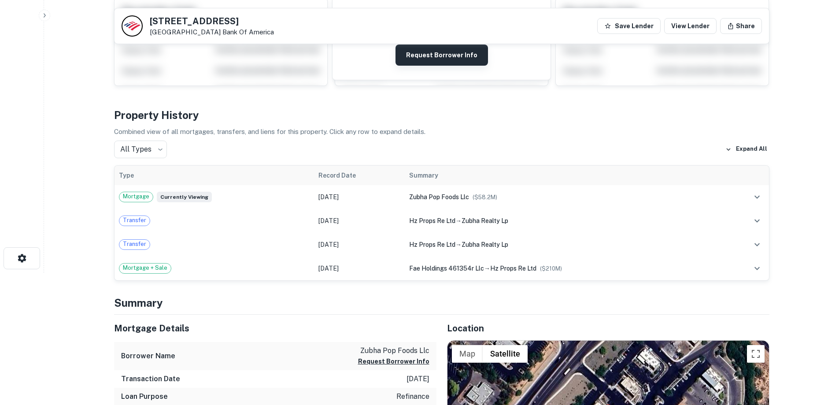
scroll to position [88, 0]
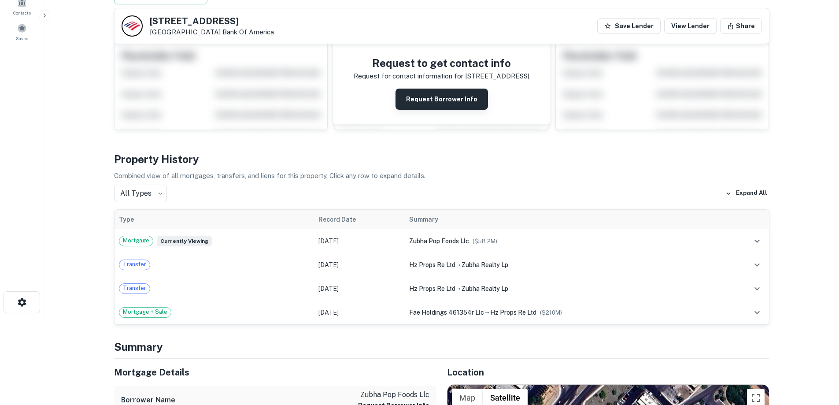
click at [432, 102] on button "Request Borrower Info" at bounding box center [441, 99] width 92 height 21
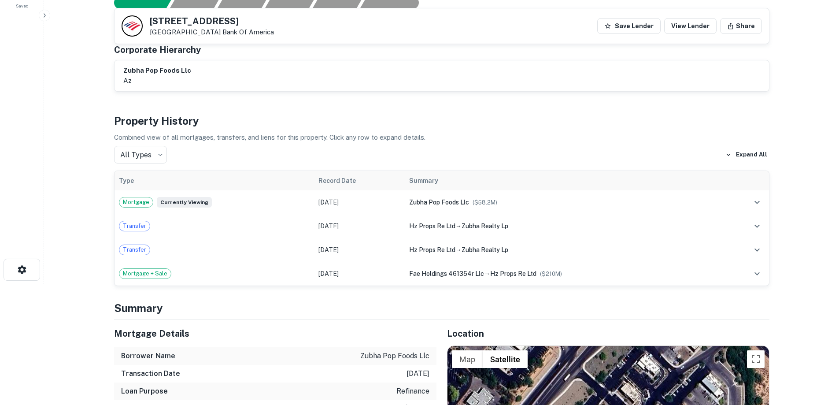
scroll to position [0, 0]
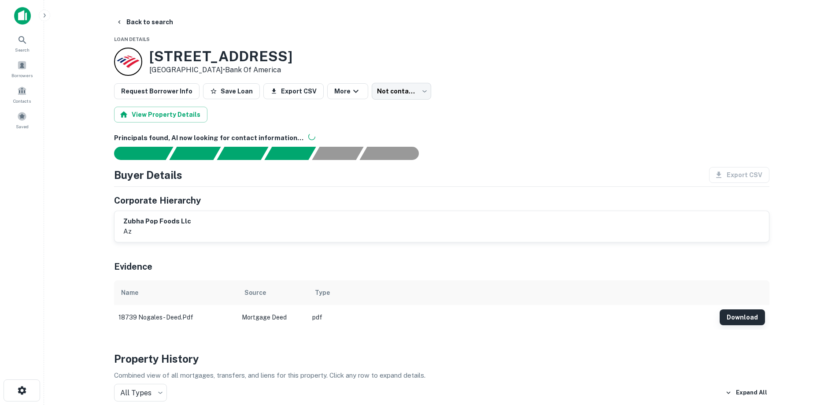
click at [737, 316] on button "Download" at bounding box center [742, 317] width 45 height 16
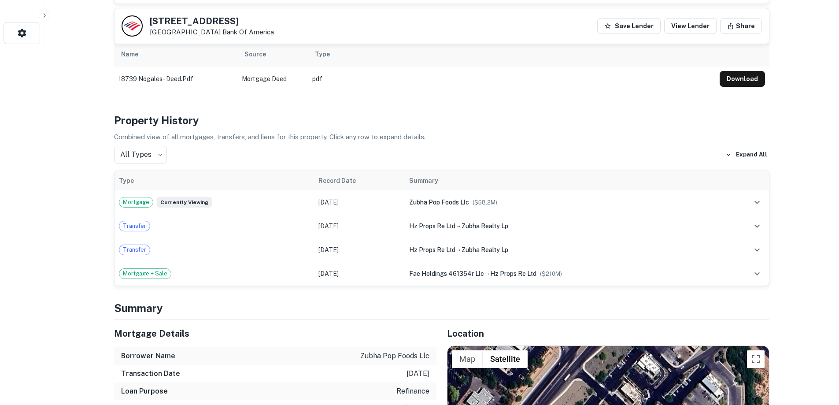
scroll to position [49, 0]
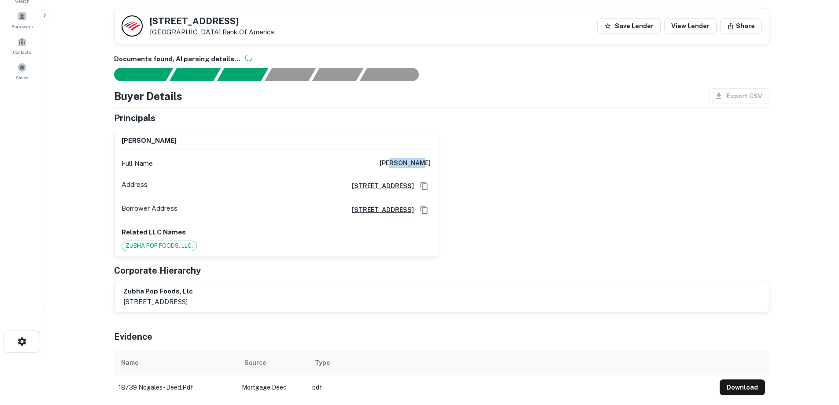
drag, startPoint x: 429, startPoint y: 163, endPoint x: 402, endPoint y: 163, distance: 27.3
click at [402, 163] on h6 "[PERSON_NAME]" at bounding box center [405, 163] width 51 height 11
drag, startPoint x: 434, startPoint y: 162, endPoint x: 387, endPoint y: 159, distance: 47.7
click at [387, 159] on div "Full Name [PERSON_NAME]" at bounding box center [276, 163] width 323 height 21
copy h6 "[PERSON_NAME]"
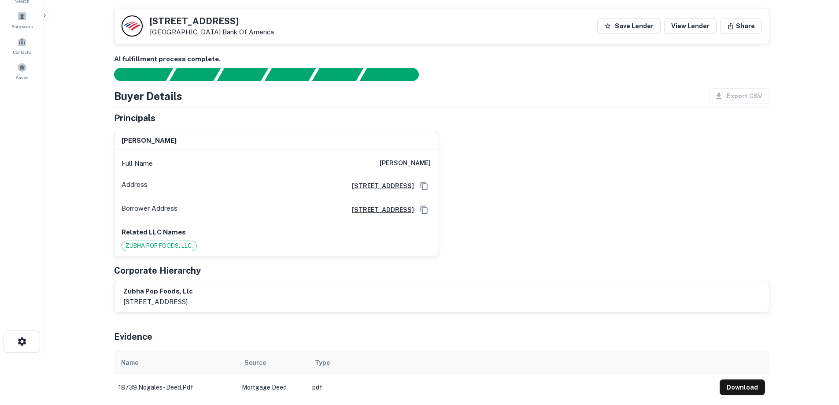
click at [86, 175] on main "Back to search [STREET_ADDRESS] Bank Of America Save Lender View Lender Share V…" at bounding box center [441, 153] width 795 height 405
drag, startPoint x: 257, startPoint y: 303, endPoint x: 120, endPoint y: 299, distance: 137.0
click at [120, 299] on div "zubha pop foods, llc [STREET_ADDRESS]" at bounding box center [442, 296] width 654 height 31
copy p "[STREET_ADDRESS]"
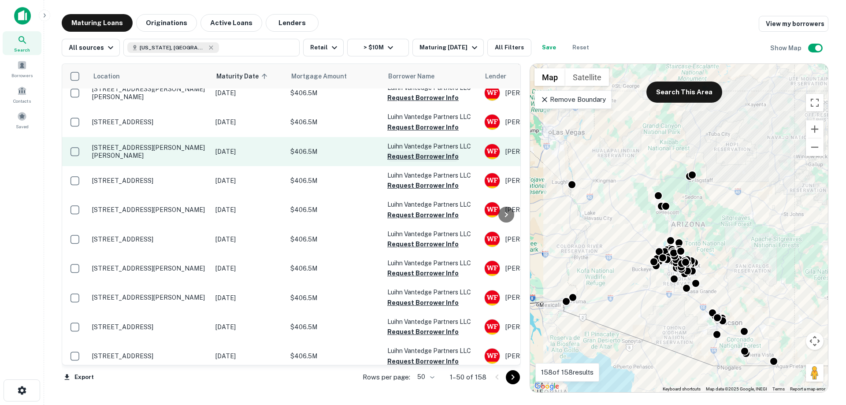
scroll to position [1282, 0]
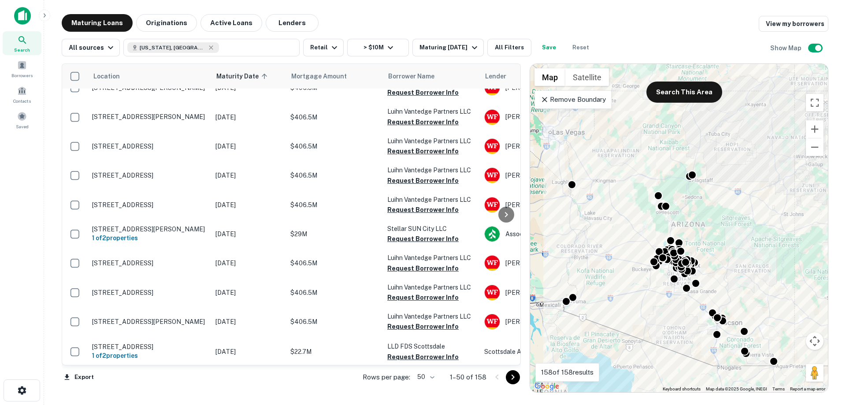
click at [512, 378] on icon "Go to next page" at bounding box center [512, 376] width 3 height 5
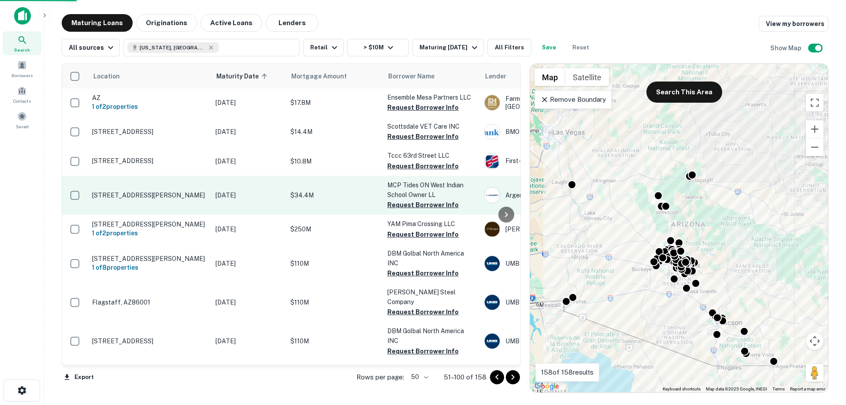
scroll to position [1318, 0]
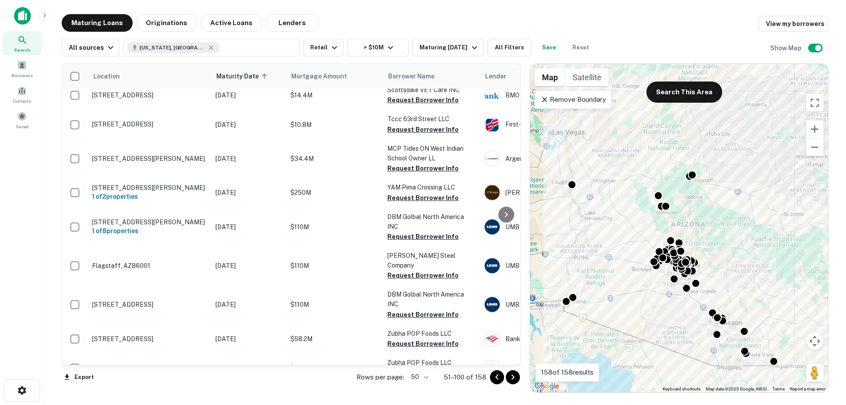
click at [513, 376] on icon "Go to next page" at bounding box center [512, 376] width 3 height 5
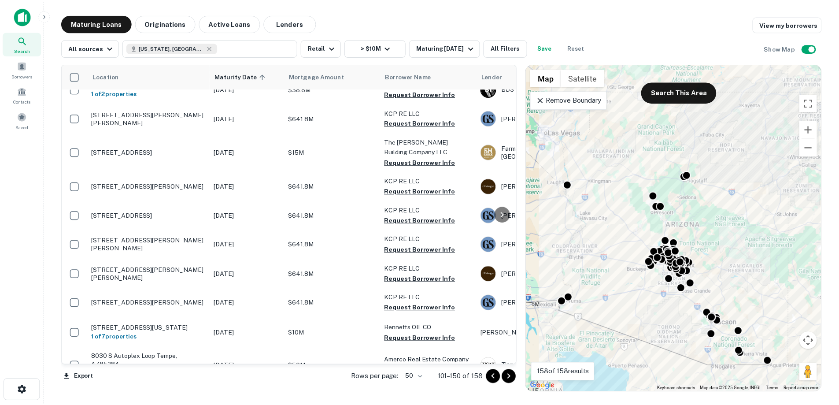
scroll to position [901, 0]
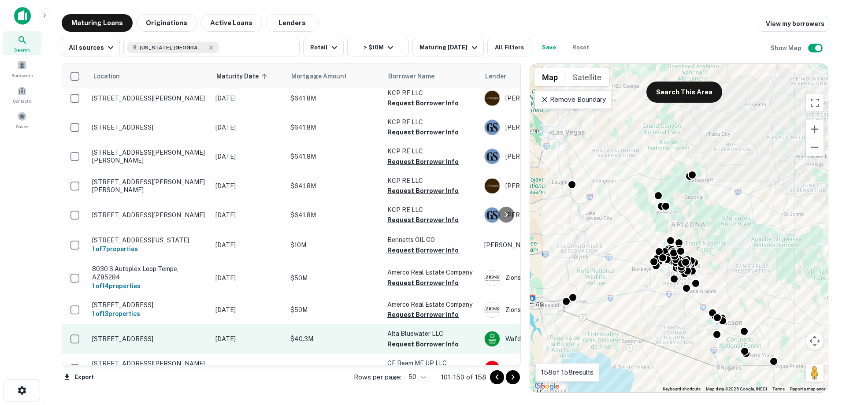
click at [309, 324] on td "$40.3M" at bounding box center [334, 338] width 97 height 29
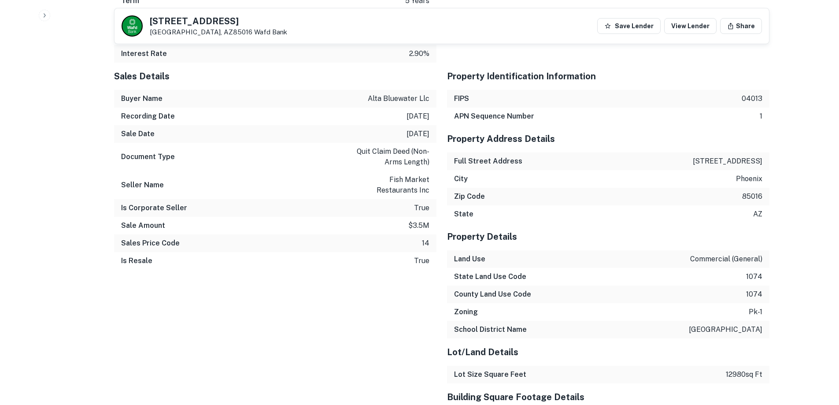
scroll to position [925, 0]
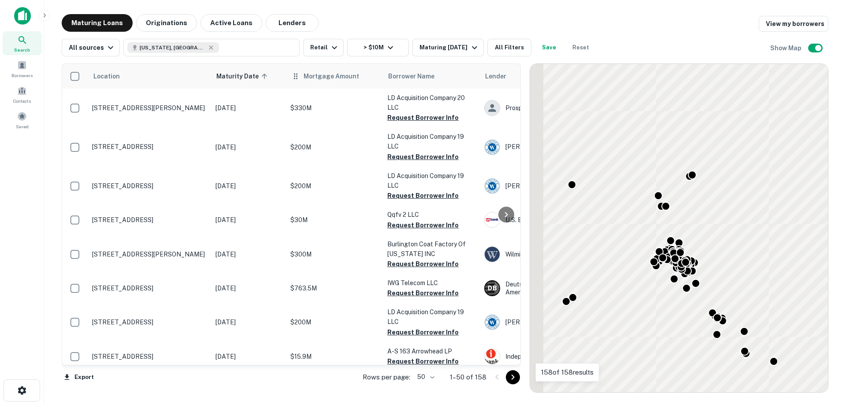
scroll to position [901, 0]
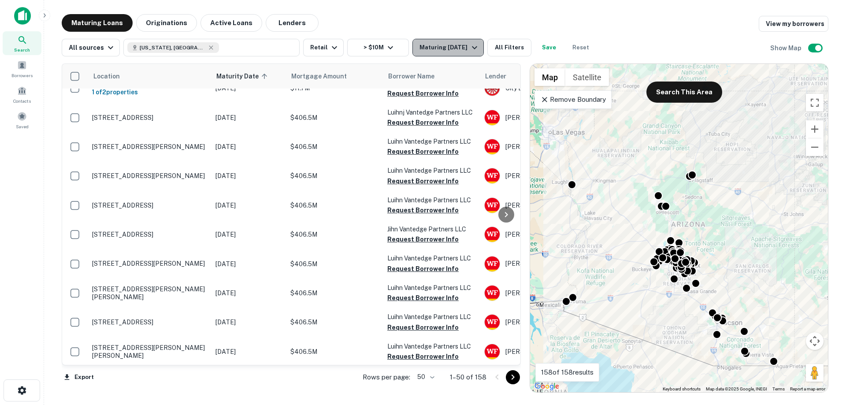
click at [474, 42] on icon "button" at bounding box center [474, 47] width 11 height 11
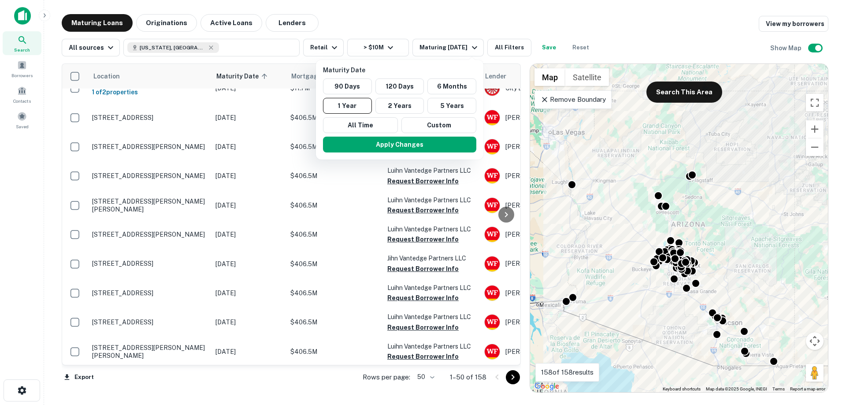
click at [518, 19] on div at bounding box center [423, 202] width 846 height 405
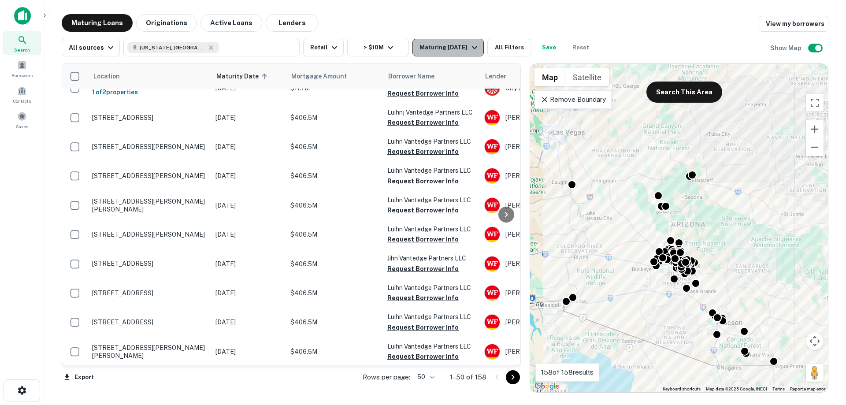
click at [480, 44] on button "Maturing [DATE]" at bounding box center [447, 48] width 71 height 18
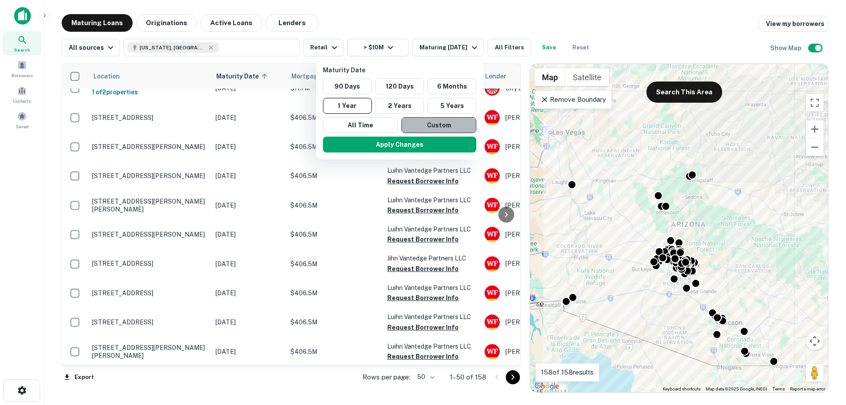
click at [434, 126] on button "Custom" at bounding box center [438, 125] width 75 height 16
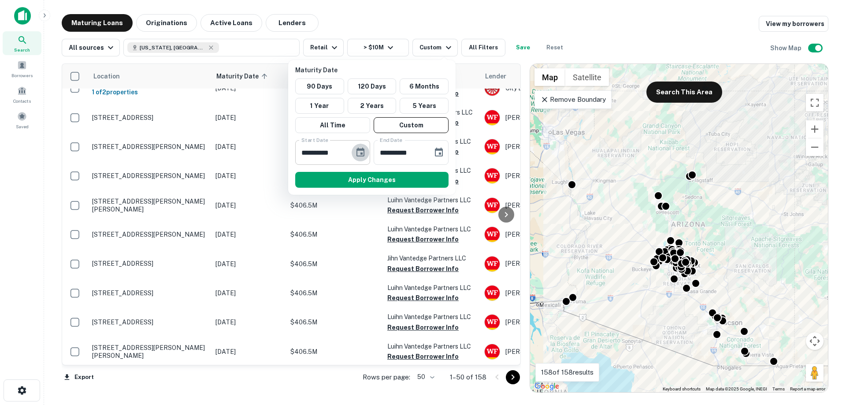
click at [352, 155] on button "Choose date, selected date is Sep 18, 2025" at bounding box center [360, 153] width 18 height 18
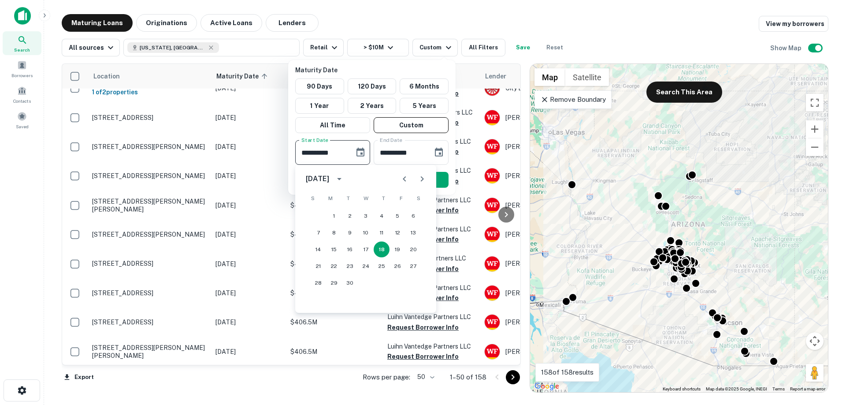
click at [416, 178] on button "Next month" at bounding box center [422, 179] width 18 height 18
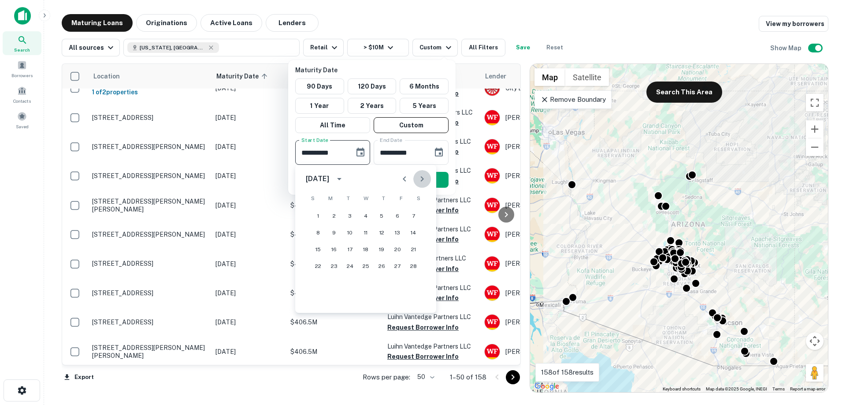
click at [416, 178] on button "Next month" at bounding box center [422, 179] width 18 height 18
click at [333, 213] on button "1" at bounding box center [334, 216] width 16 height 16
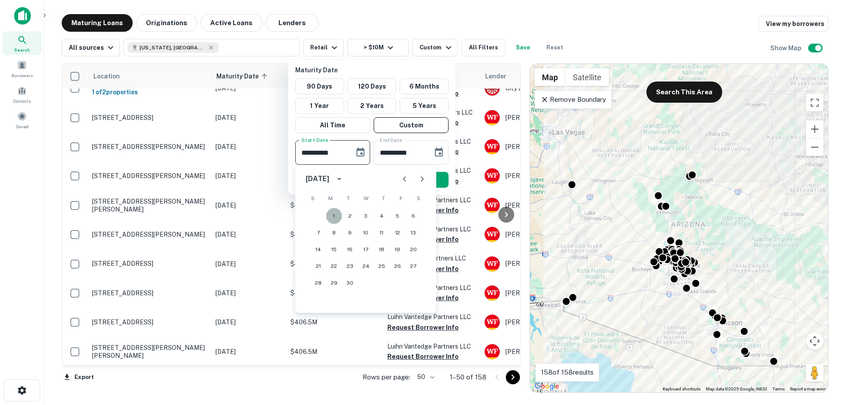
type input "**********"
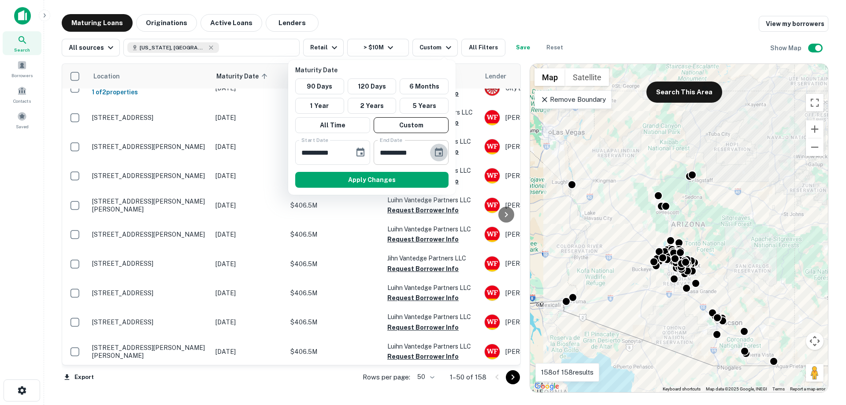
click at [434, 154] on icon "Choose date, selected date is Mar 17, 2026" at bounding box center [438, 152] width 11 height 11
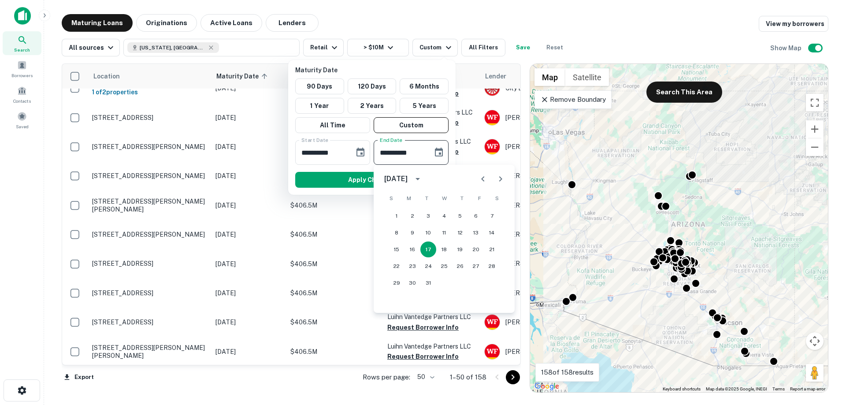
click at [501, 179] on icon "Next month" at bounding box center [500, 178] width 3 height 5
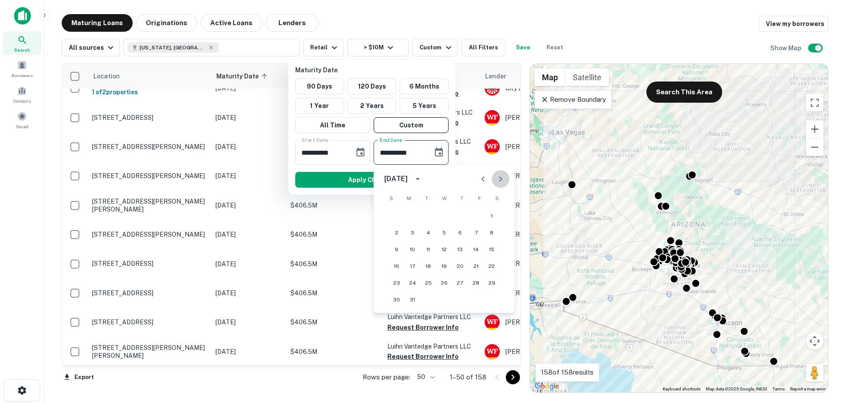
click at [501, 179] on icon "Next month" at bounding box center [500, 178] width 3 height 5
click at [409, 284] on button "30" at bounding box center [412, 283] width 16 height 16
type input "**********"
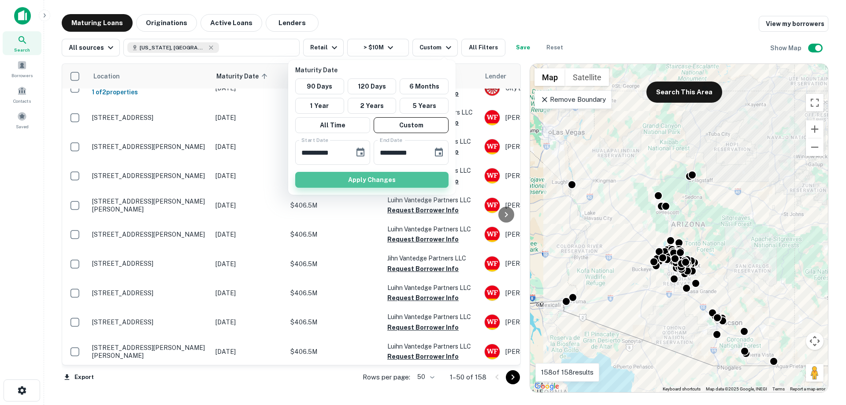
click at [372, 175] on button "Apply Changes" at bounding box center [371, 180] width 153 height 16
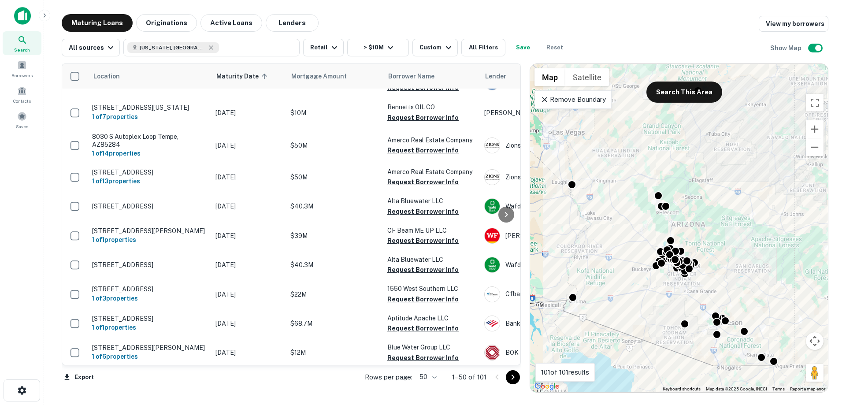
scroll to position [1253, 0]
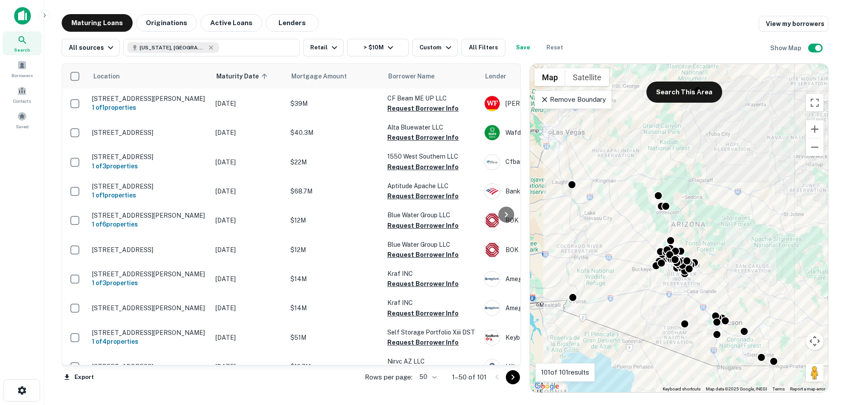
click at [511, 379] on icon "Go to next page" at bounding box center [512, 377] width 11 height 11
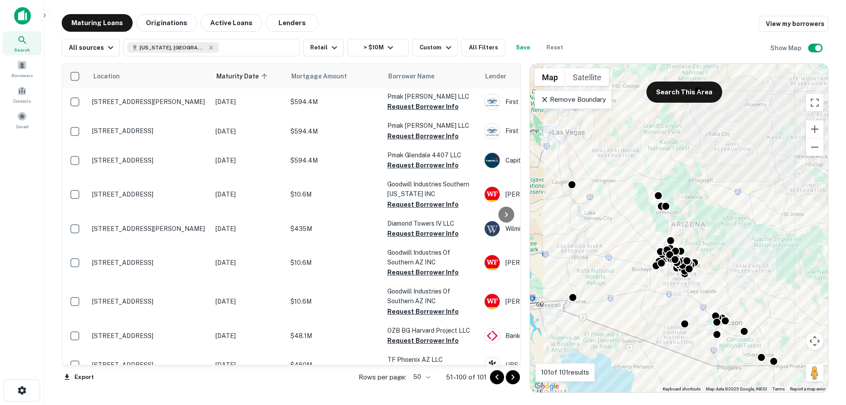
scroll to position [1408, 0]
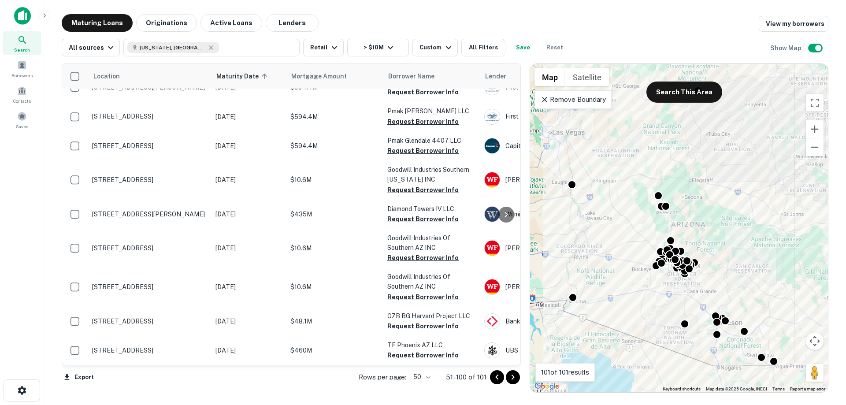
click at [515, 378] on icon "Go to next page" at bounding box center [512, 377] width 11 height 11
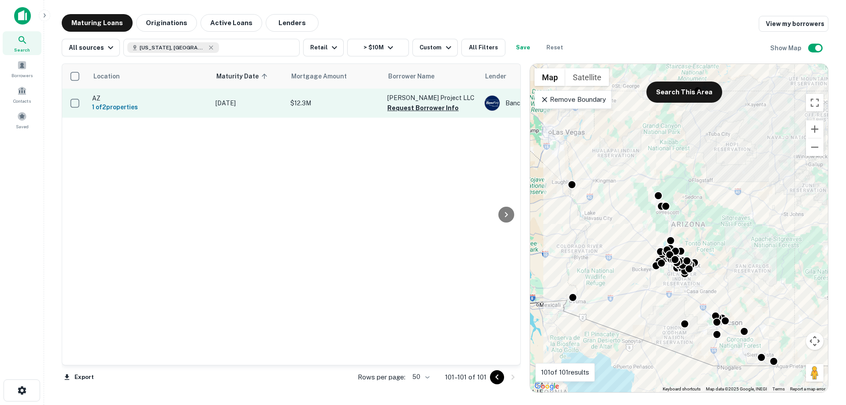
click at [260, 99] on p "[DATE]" at bounding box center [248, 103] width 66 height 10
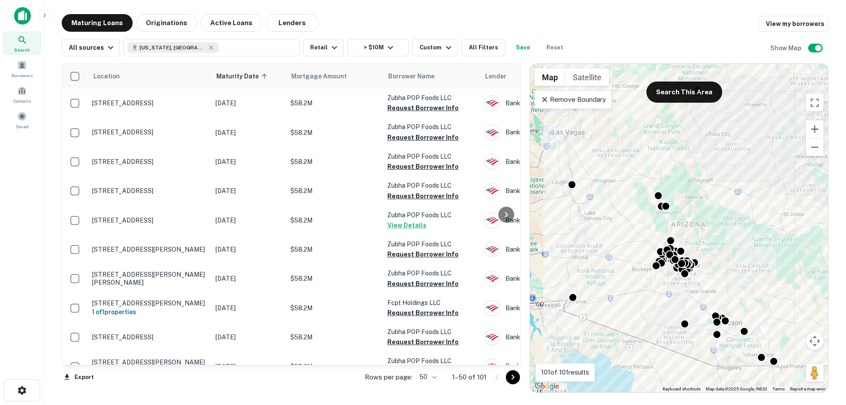
click at [22, 17] on img at bounding box center [22, 16] width 17 height 18
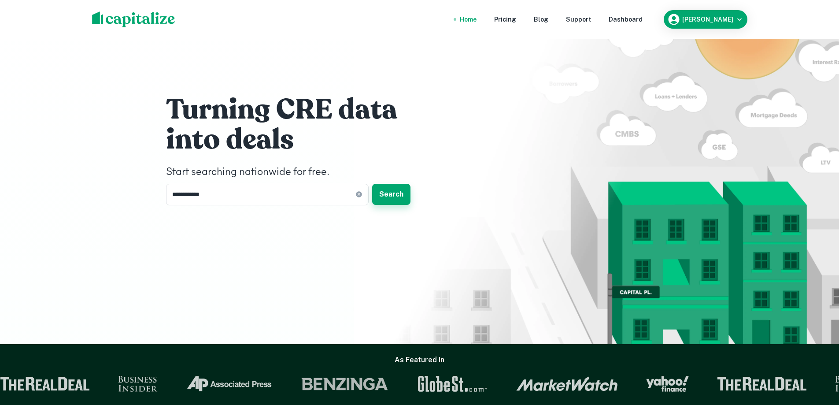
click at [388, 195] on button "Search" at bounding box center [391, 194] width 38 height 21
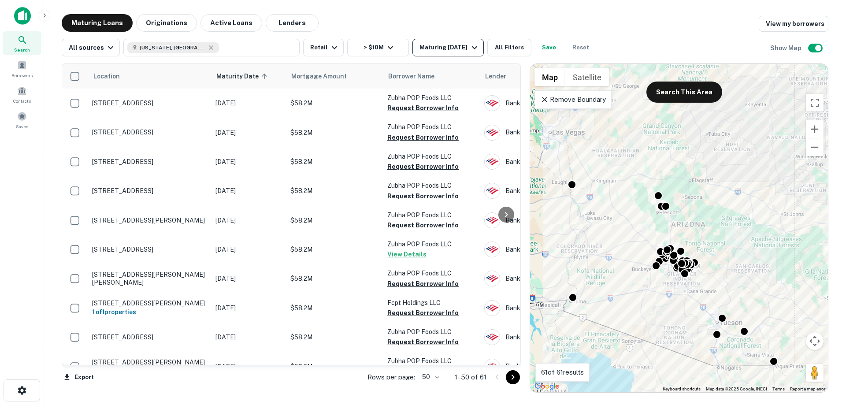
click at [464, 44] on div "Maturing [DATE]" at bounding box center [449, 47] width 60 height 11
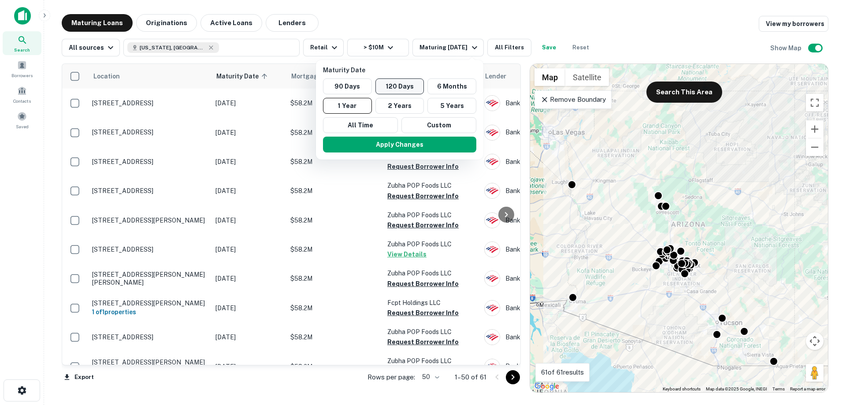
click at [395, 85] on button "120 Days" at bounding box center [399, 86] width 49 height 16
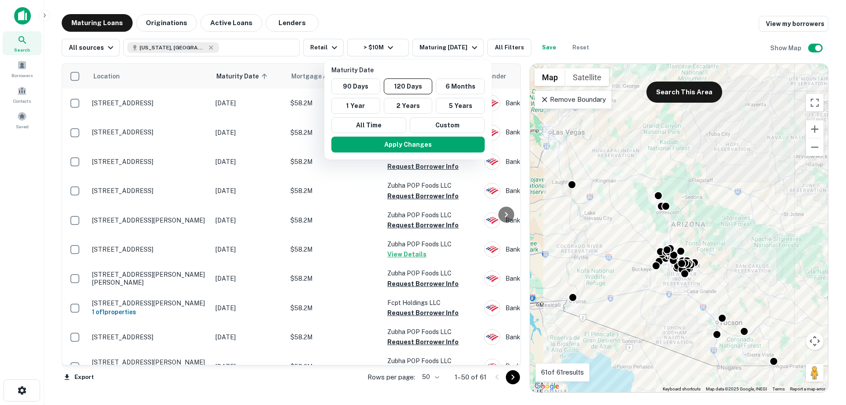
click at [564, 20] on div at bounding box center [423, 202] width 846 height 405
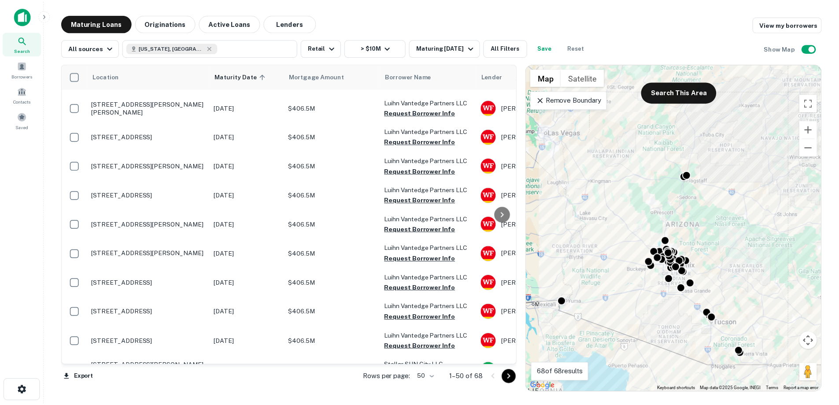
scroll to position [1282, 0]
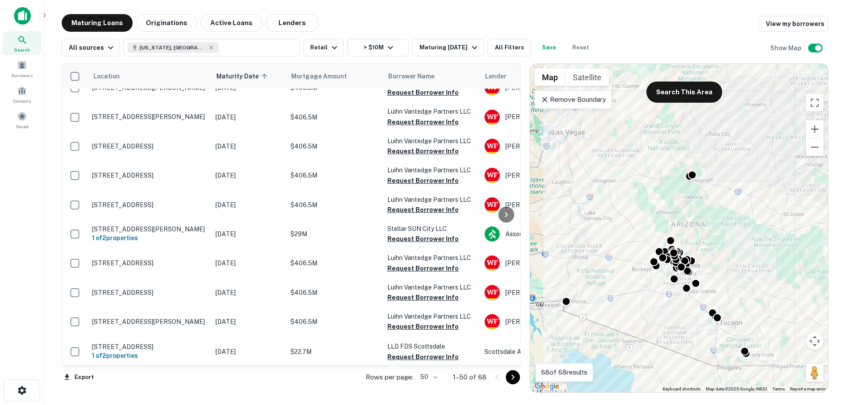
click at [518, 383] on div at bounding box center [505, 377] width 30 height 14
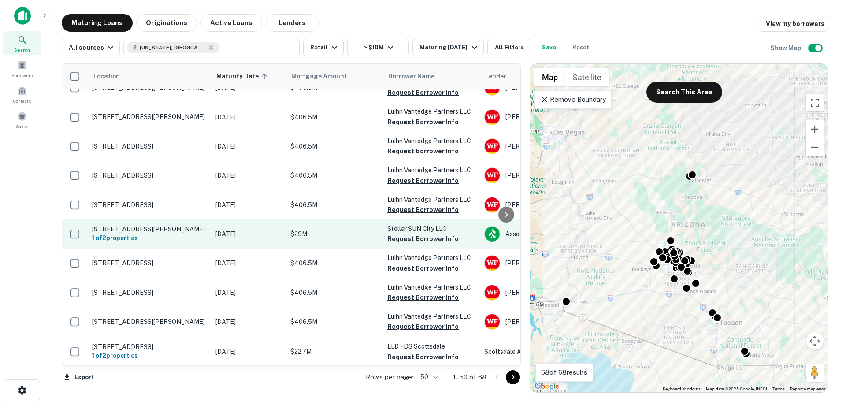
click at [323, 229] on p "$29M" at bounding box center [334, 234] width 88 height 10
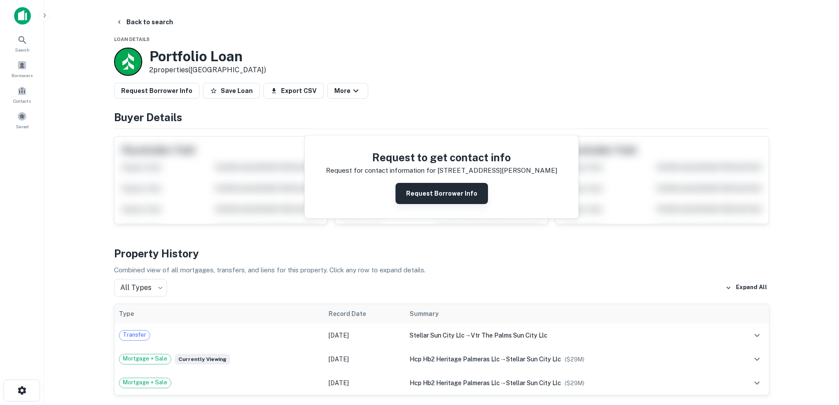
click at [427, 199] on button "Request Borrower Info" at bounding box center [441, 193] width 92 height 21
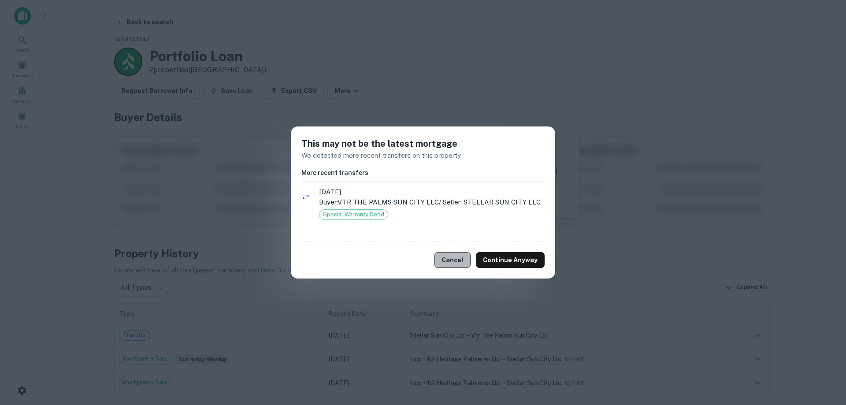
click at [466, 262] on button "Cancel" at bounding box center [452, 260] width 36 height 16
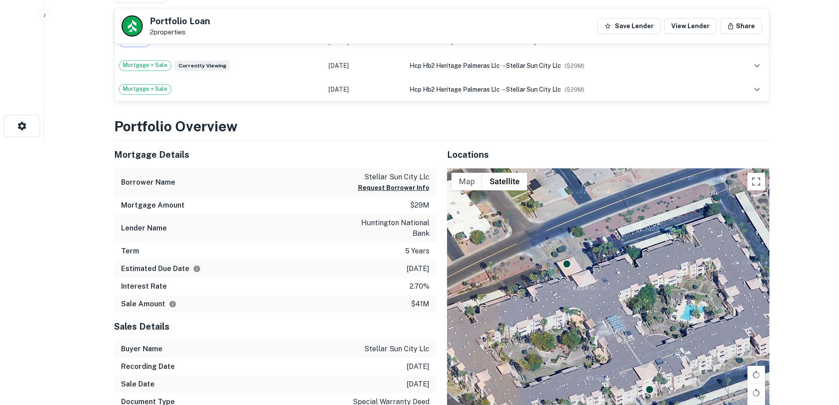
scroll to position [440, 0]
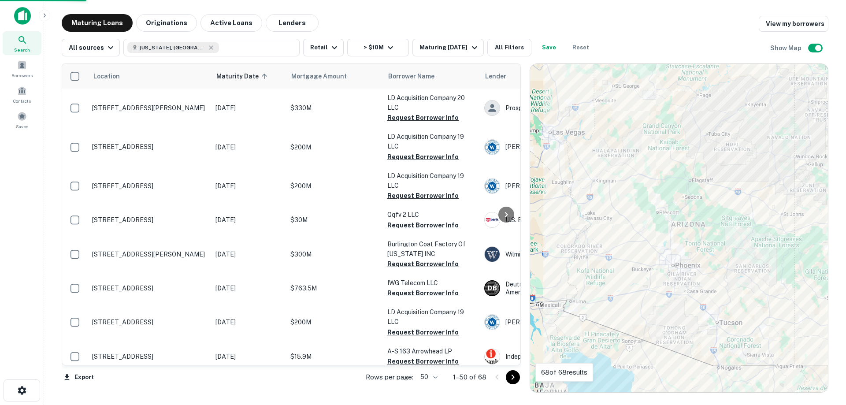
scroll to position [1282, 0]
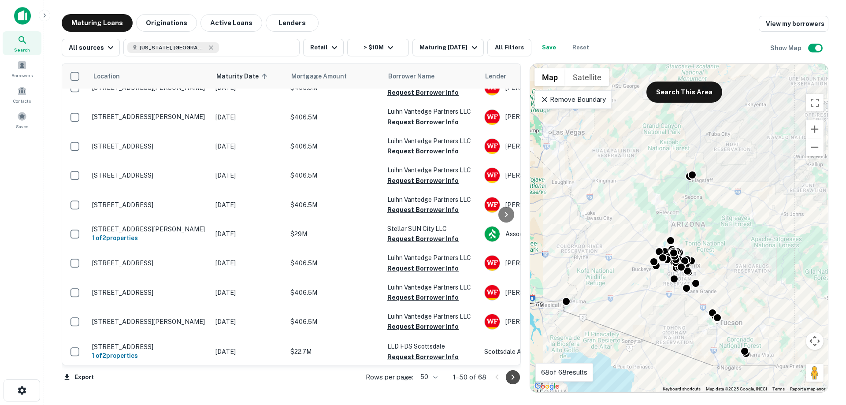
click at [510, 375] on icon "Go to next page" at bounding box center [512, 377] width 11 height 11
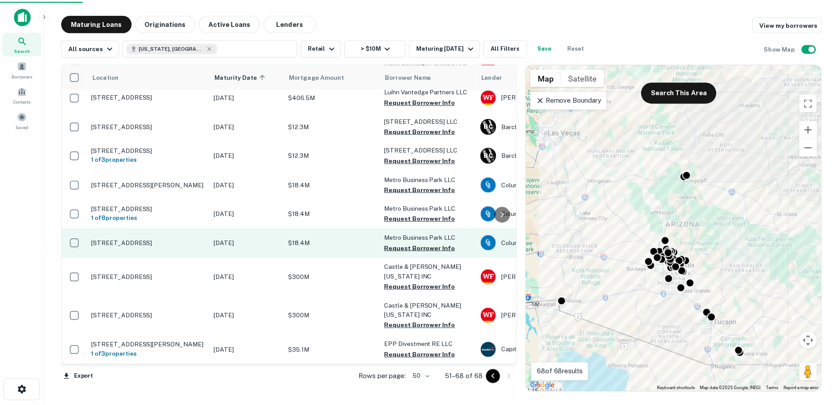
scroll to position [266, 0]
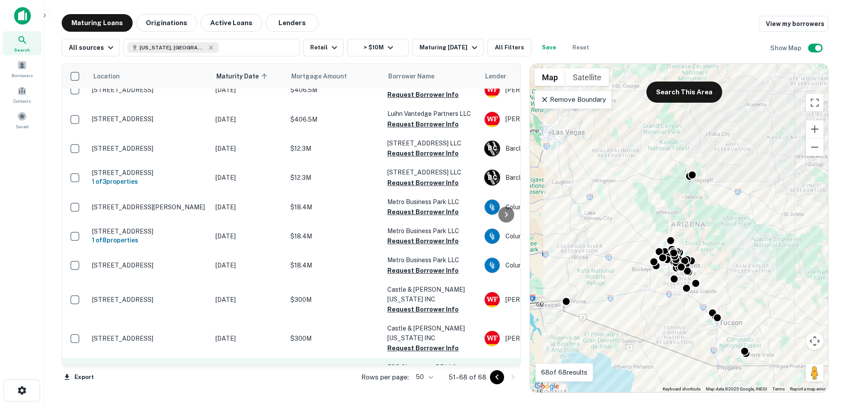
click at [337, 358] on td "$35.1M" at bounding box center [334, 372] width 97 height 29
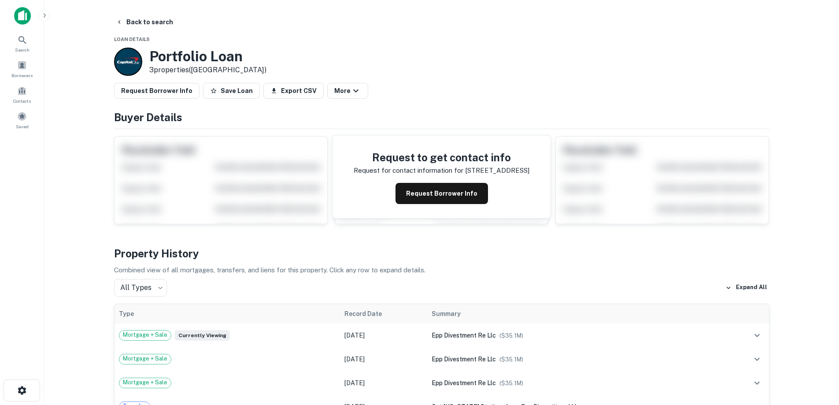
click at [20, 15] on img at bounding box center [22, 16] width 17 height 18
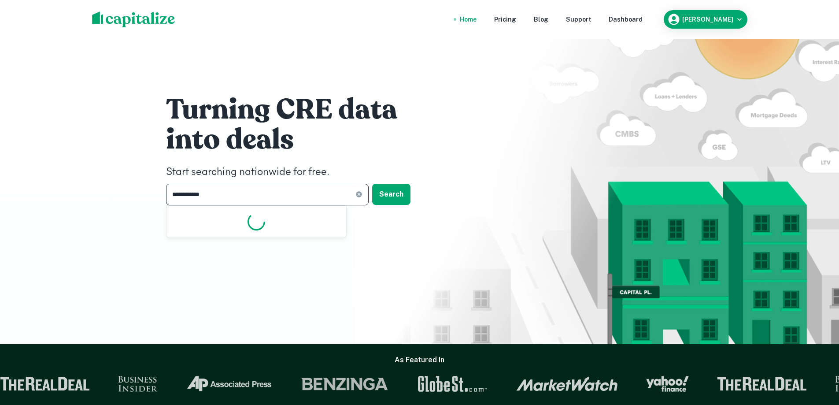
click at [244, 196] on input "**********" at bounding box center [260, 195] width 189 height 22
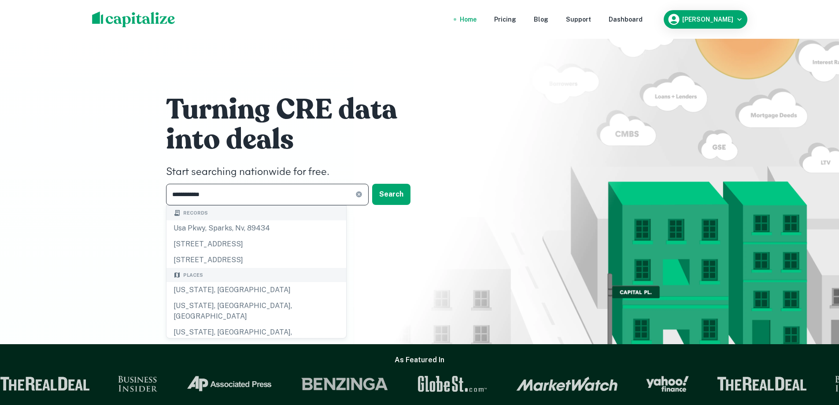
click at [359, 194] on icon at bounding box center [359, 195] width 6 height 6
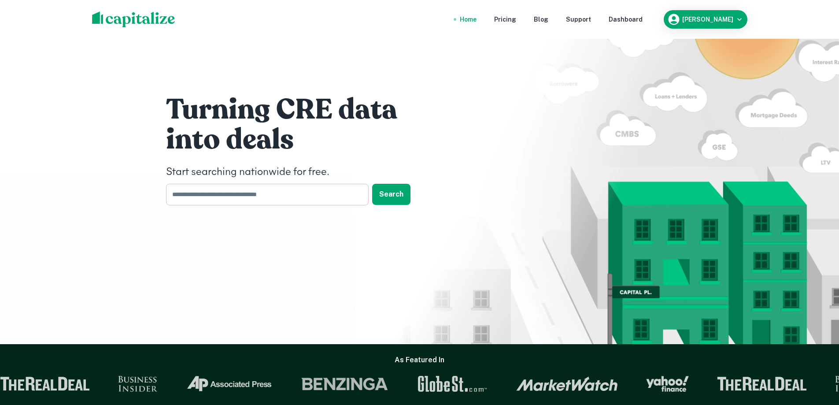
click at [289, 196] on input "text" at bounding box center [264, 195] width 196 height 22
paste input "**********"
type input "**********"
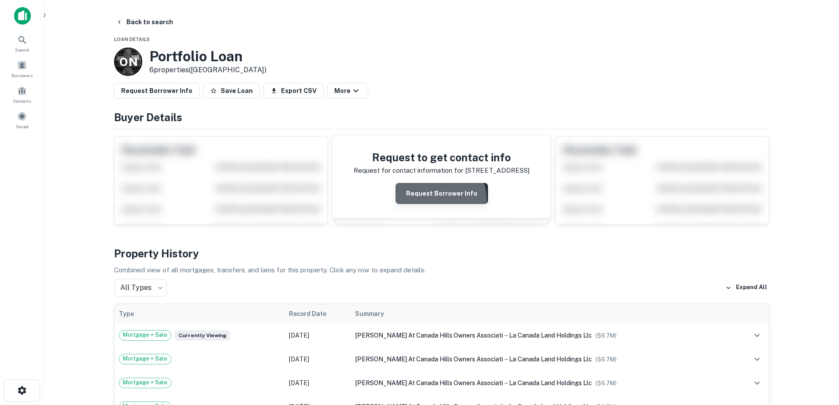
click at [430, 200] on button "Request Borrower Info" at bounding box center [441, 193] width 92 height 21
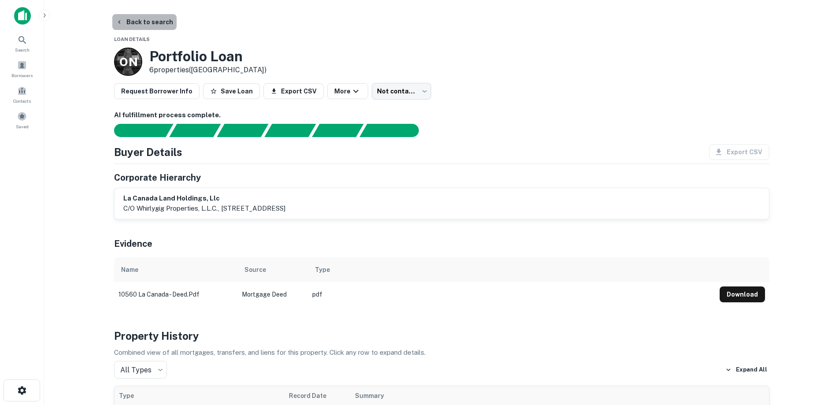
click at [145, 18] on button "Back to search" at bounding box center [144, 22] width 64 height 16
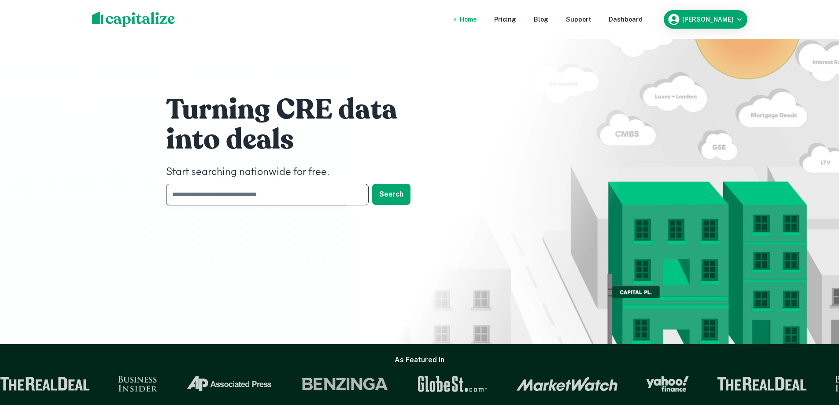
click at [241, 193] on input "text" at bounding box center [264, 195] width 196 height 22
paste input "**********"
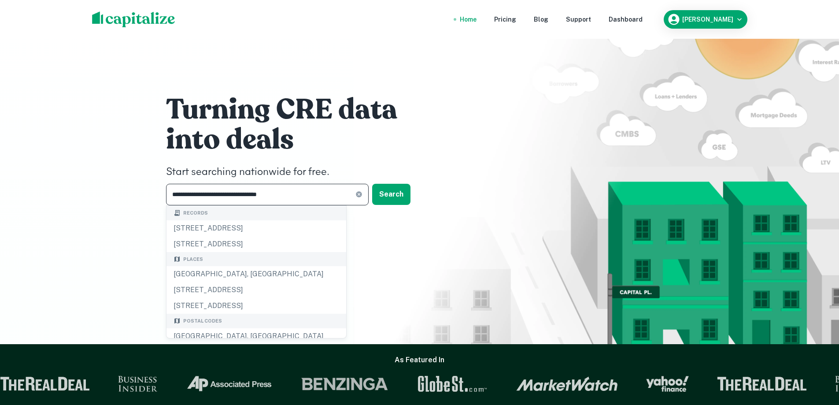
type input "**********"
click at [97, 182] on div "**********" at bounding box center [419, 172] width 839 height 344
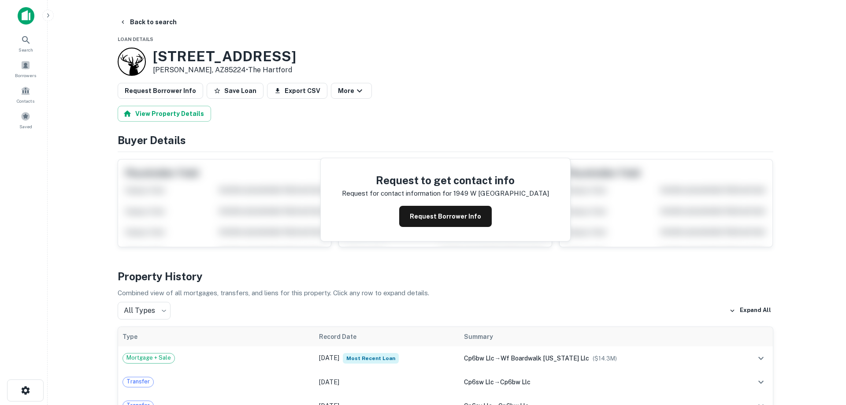
scroll to position [44, 0]
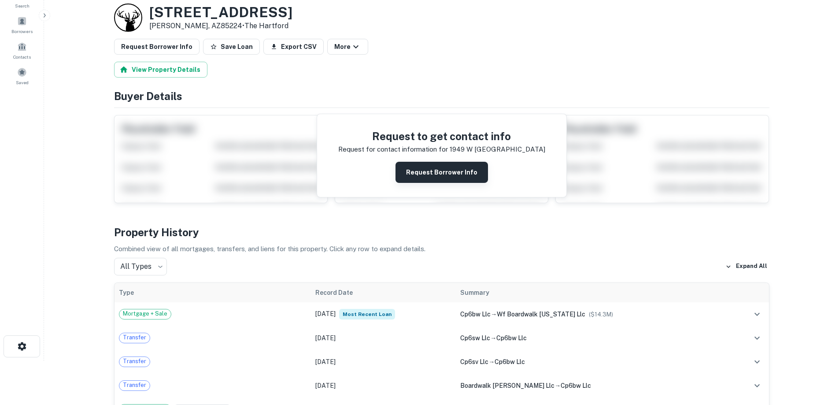
click at [437, 169] on button "Request Borrower Info" at bounding box center [441, 172] width 92 height 21
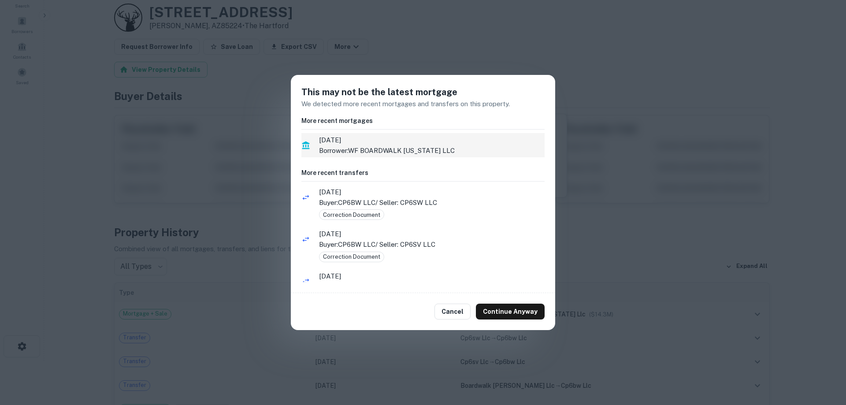
click at [395, 146] on p "Borrower: WF BOARDWALK [US_STATE] LLC" at bounding box center [431, 150] width 225 height 11
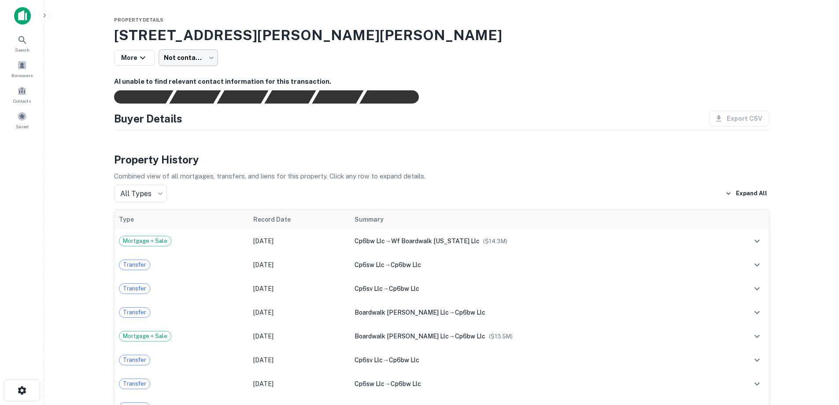
click at [210, 56] on body "Search Borrowers Contacts Saved Property Details [STREET_ADDRESS][PERSON_NAME] …" at bounding box center [419, 202] width 839 height 405
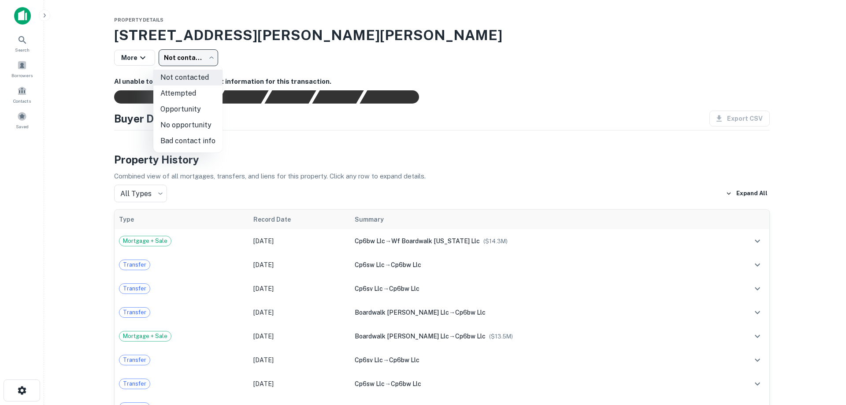
click at [464, 74] on div at bounding box center [423, 202] width 846 height 405
click at [209, 64] on body "Search Borrowers Contacts Saved Property Details [STREET_ADDRESS][PERSON_NAME] …" at bounding box center [423, 202] width 846 height 405
click at [148, 59] on div at bounding box center [423, 202] width 846 height 405
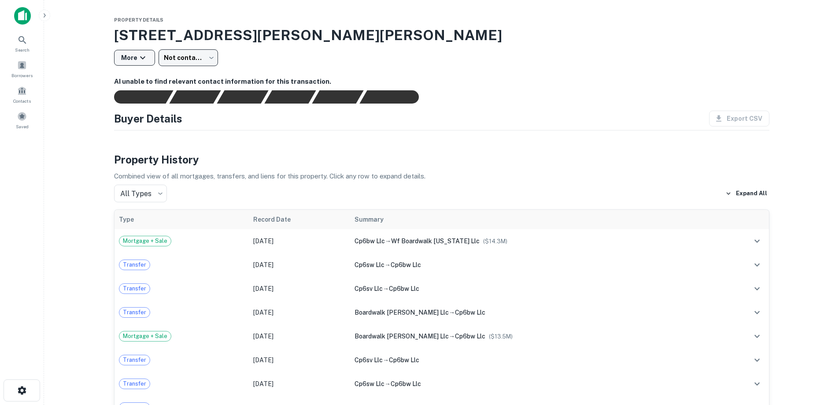
click at [134, 58] on button "More" at bounding box center [134, 58] width 41 height 16
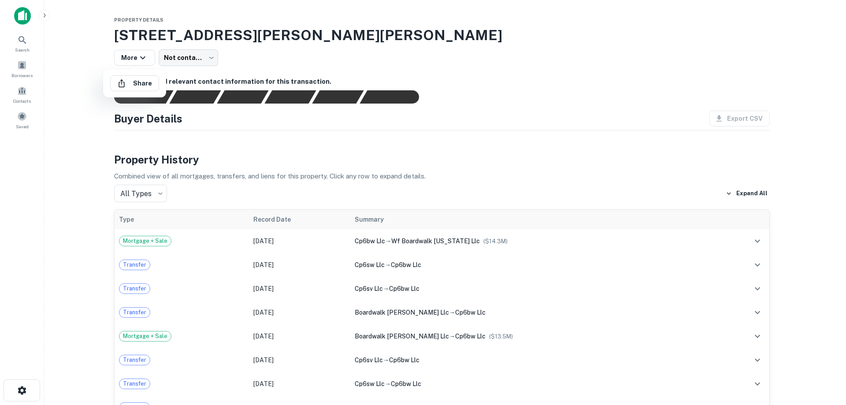
click at [252, 59] on div at bounding box center [423, 202] width 846 height 405
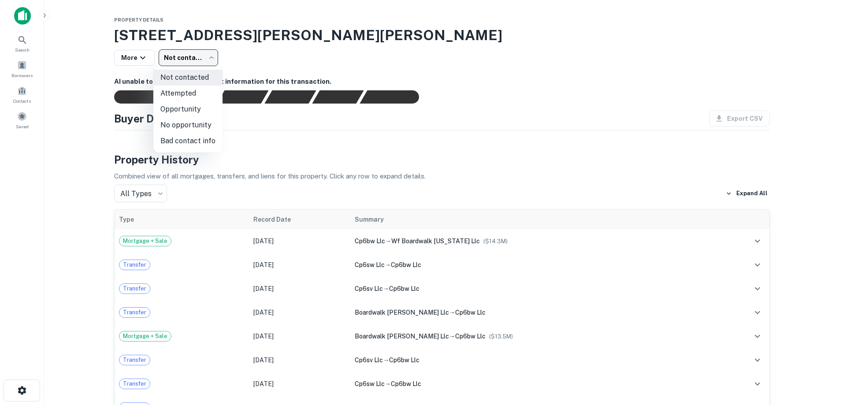
click at [211, 58] on body "Search Borrowers Contacts Saved Property Details [STREET_ADDRESS][PERSON_NAME] …" at bounding box center [423, 202] width 846 height 405
click at [572, 82] on div at bounding box center [423, 202] width 846 height 405
